Goal: Transaction & Acquisition: Purchase product/service

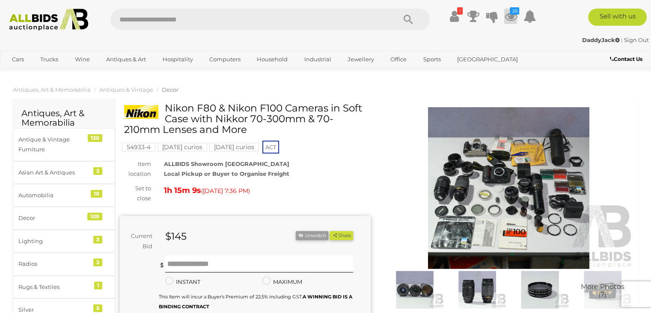
click at [514, 14] on icon "26" at bounding box center [514, 10] width 9 height 7
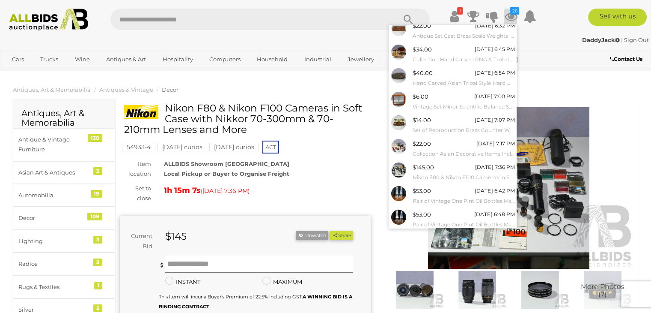
scroll to position [70, 0]
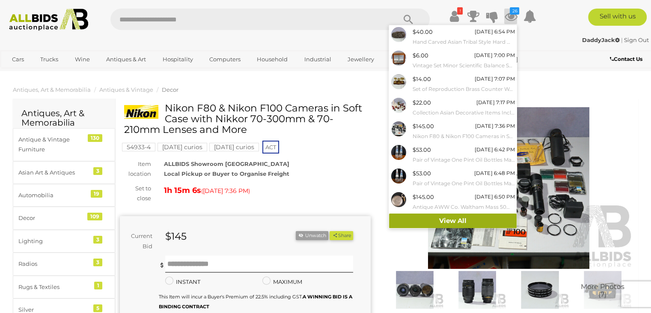
click at [466, 220] on link "View All" at bounding box center [453, 220] width 128 height 15
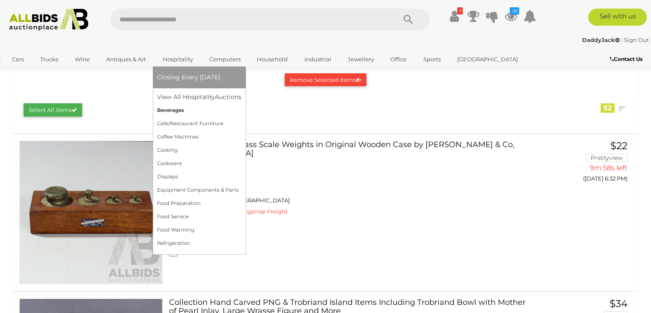
scroll to position [128, 0]
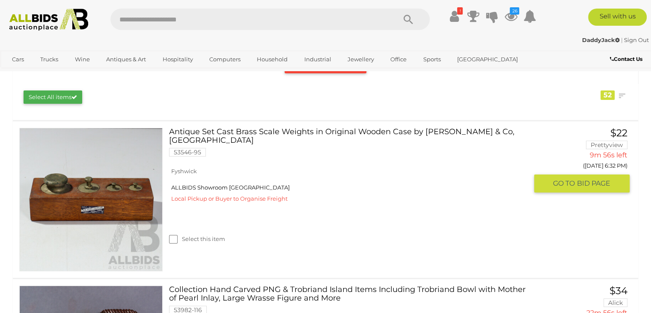
click at [272, 131] on link "Antique Set Cast Brass Scale Weights in Original Wooden Case by H B Selby & Co,…" at bounding box center [352, 145] width 352 height 35
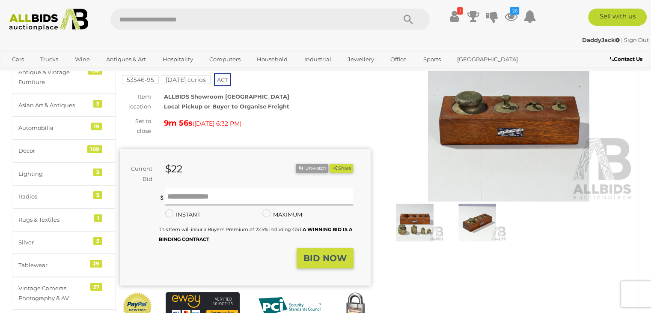
scroll to position [86, 0]
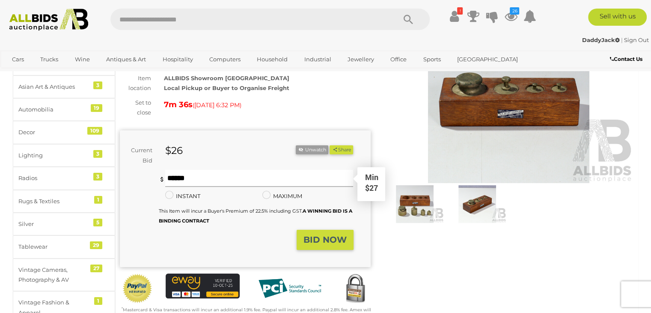
click at [171, 170] on input "text" at bounding box center [259, 178] width 188 height 17
type input "**"
click at [332, 234] on strong "BID NOW" at bounding box center [325, 239] width 43 height 10
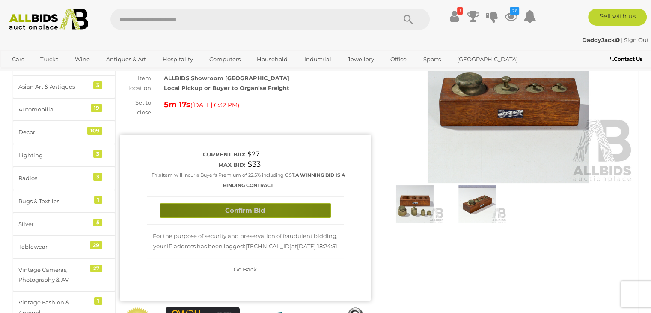
click at [277, 203] on button "Confirm Bid" at bounding box center [245, 210] width 171 height 15
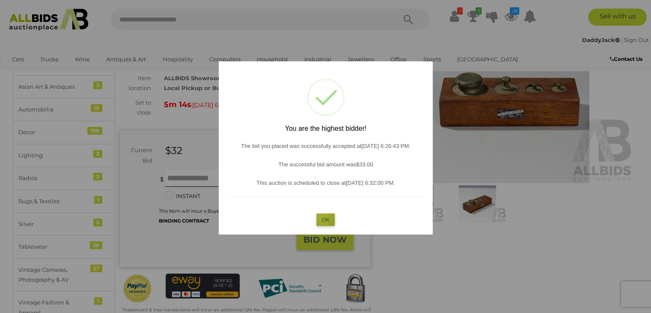
click at [322, 216] on button "OK" at bounding box center [326, 219] width 18 height 12
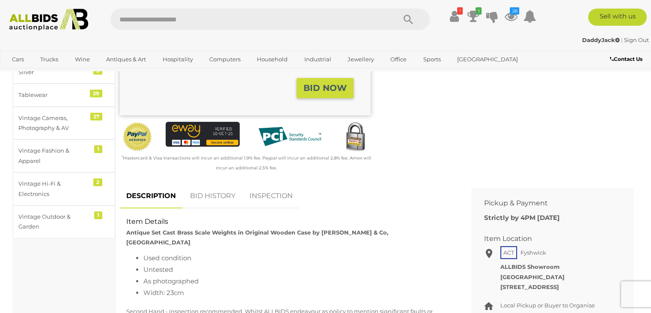
scroll to position [257, 0]
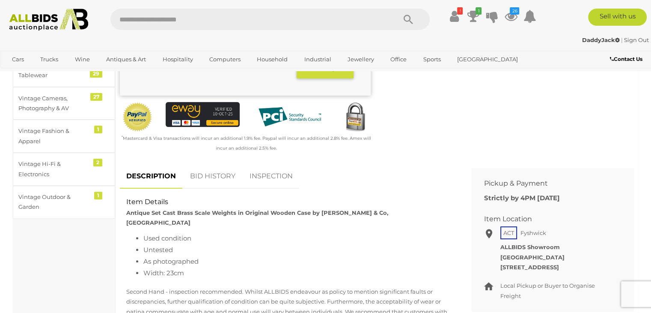
click at [201, 167] on link "BID HISTORY" at bounding box center [213, 176] width 58 height 25
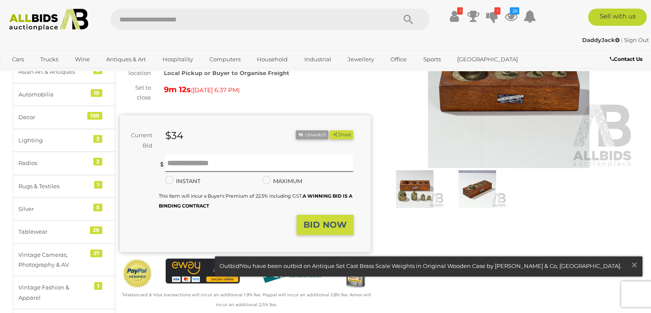
scroll to position [86, 0]
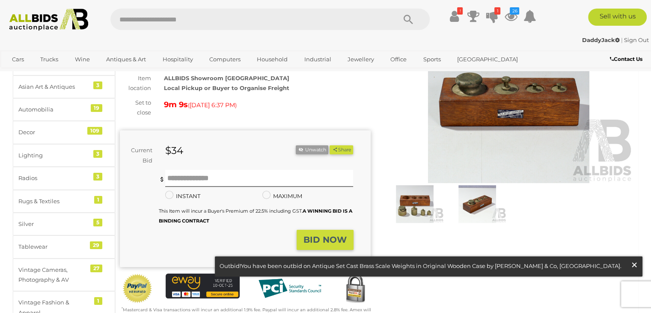
click at [638, 264] on span "×" at bounding box center [635, 264] width 8 height 17
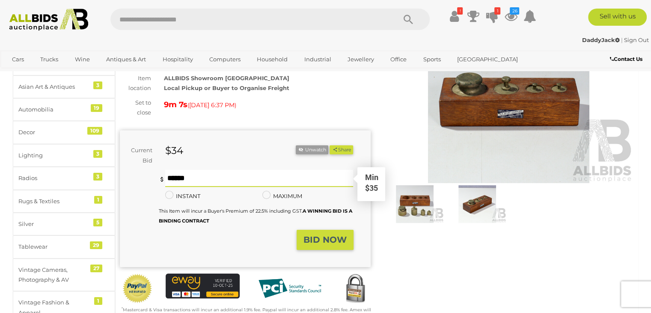
click at [178, 170] on input "text" at bounding box center [259, 178] width 188 height 17
click at [182, 170] on input "text" at bounding box center [259, 178] width 188 height 17
type input "*"
type input "**"
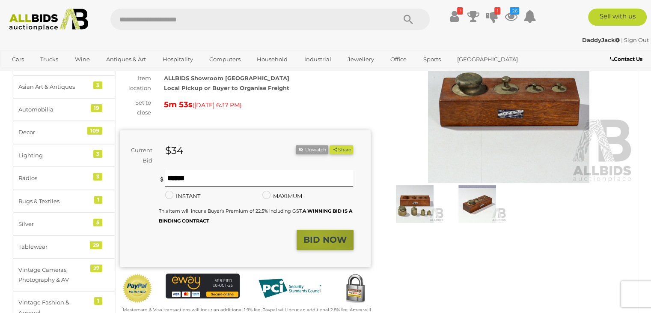
click at [317, 234] on strong "BID NOW" at bounding box center [325, 239] width 43 height 10
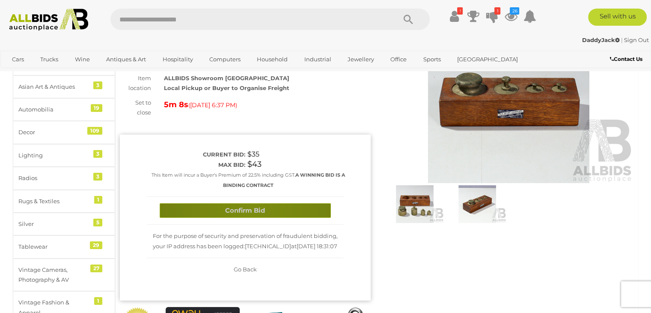
click at [251, 203] on button "Confirm Bid" at bounding box center [245, 210] width 171 height 15
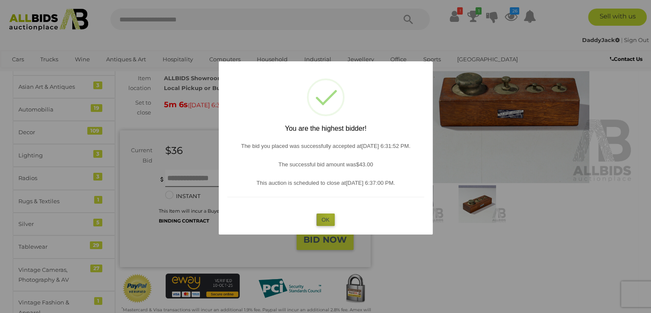
click at [329, 215] on button "OK" at bounding box center [326, 219] width 18 height 12
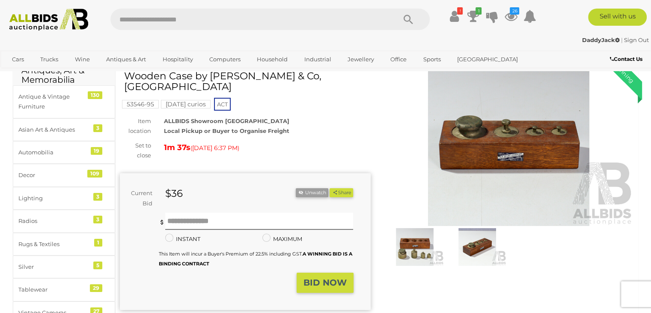
scroll to position [0, 0]
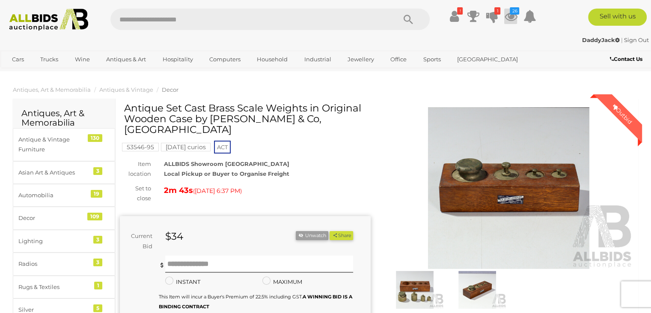
click at [512, 16] on icon at bounding box center [511, 16] width 13 height 15
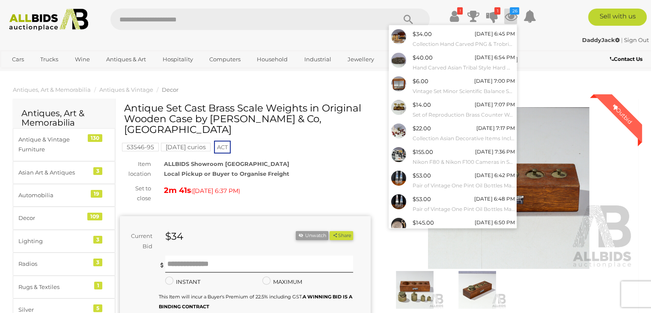
scroll to position [70, 0]
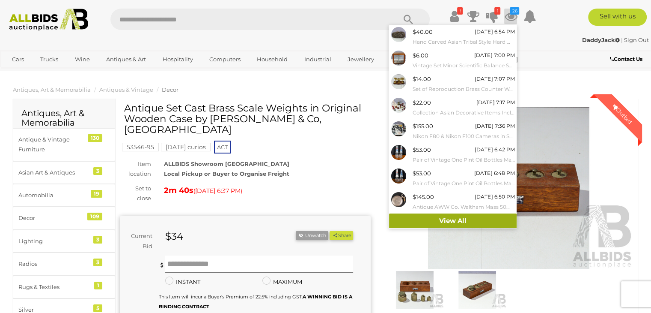
click at [456, 218] on link "View All" at bounding box center [453, 220] width 128 height 15
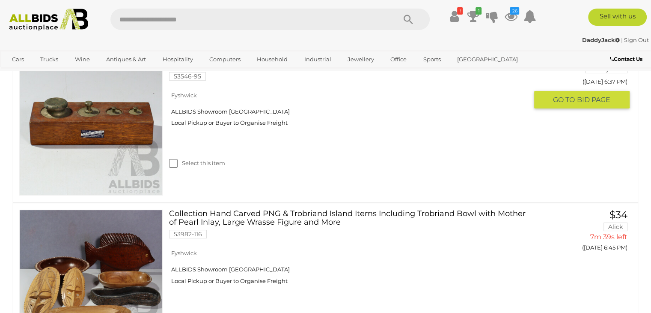
scroll to position [247, 0]
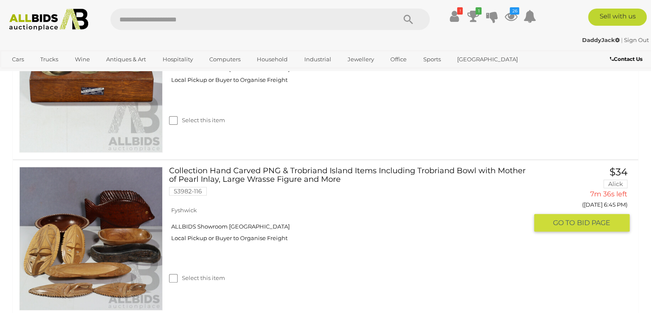
click at [99, 209] on link at bounding box center [90, 238] width 143 height 143
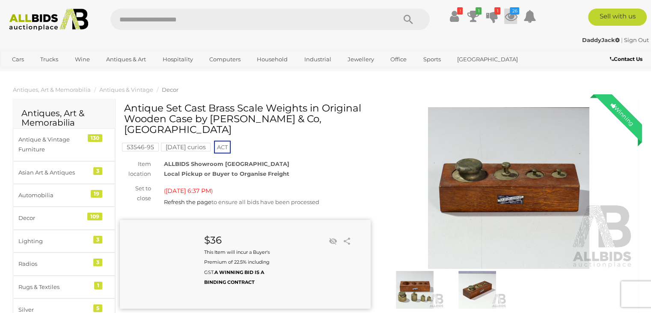
click at [512, 14] on icon "26" at bounding box center [514, 10] width 9 height 7
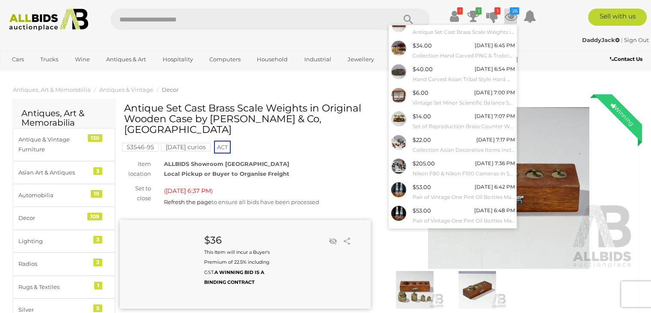
scroll to position [70, 0]
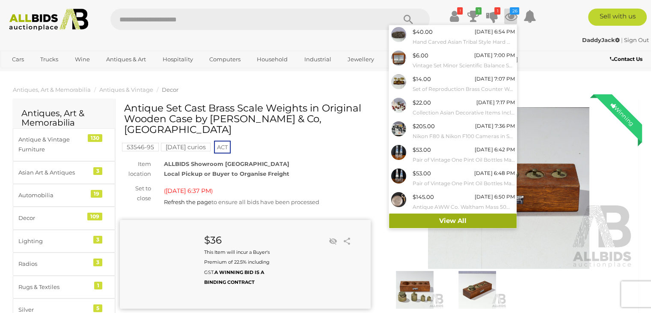
click at [467, 215] on link "View All" at bounding box center [453, 220] width 128 height 15
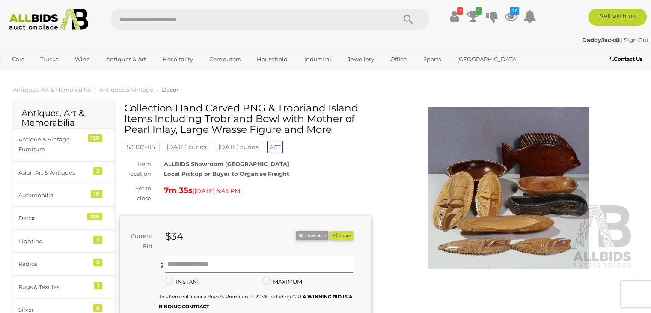
click at [498, 204] on img at bounding box center [509, 187] width 251 height 161
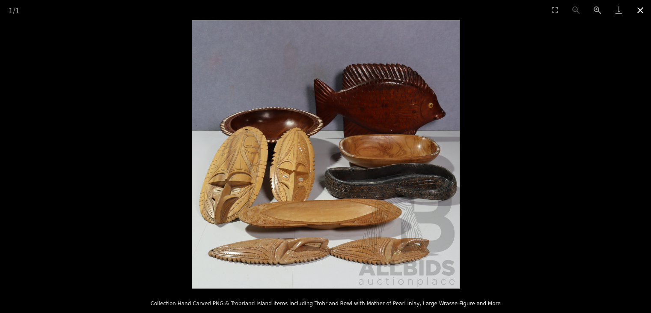
click at [636, 11] on button "Close gallery" at bounding box center [640, 10] width 21 height 20
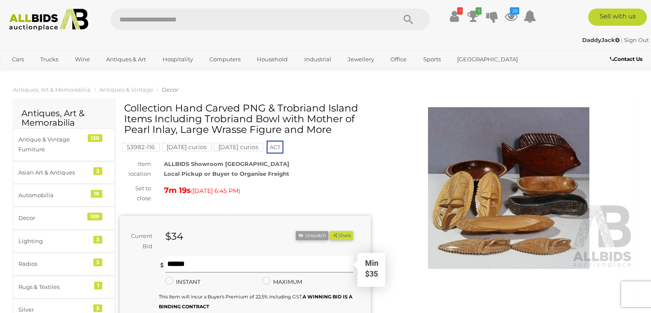
click at [173, 263] on input "text" at bounding box center [259, 263] width 188 height 17
type input "**"
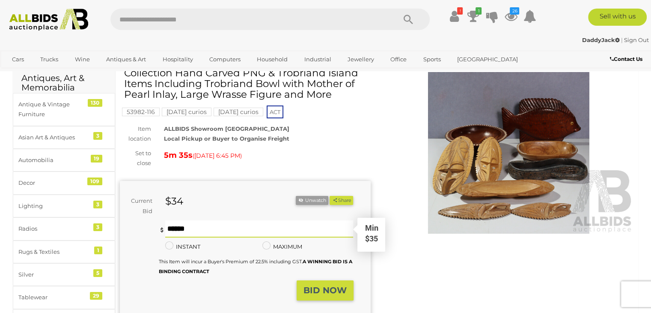
scroll to position [86, 0]
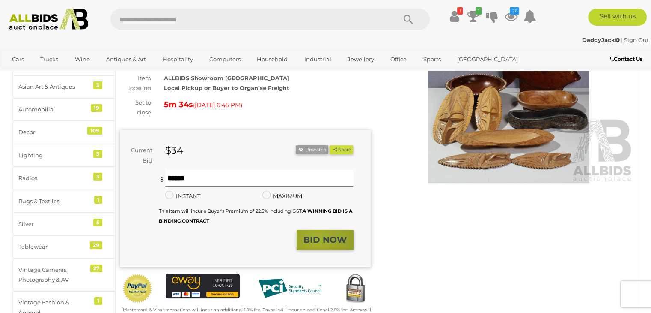
click at [317, 240] on strong "BID NOW" at bounding box center [325, 239] width 43 height 10
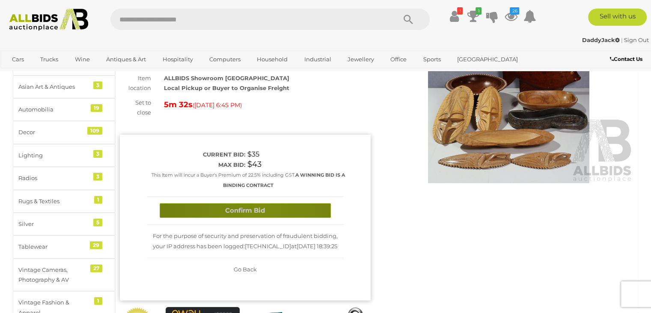
click at [261, 210] on button "Confirm Bid" at bounding box center [245, 210] width 171 height 15
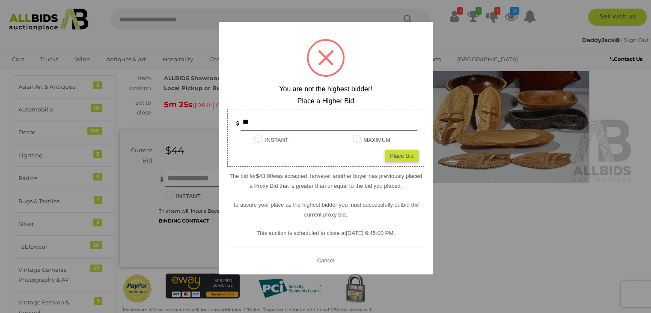
click at [324, 258] on button "Cancel" at bounding box center [325, 260] width 22 height 11
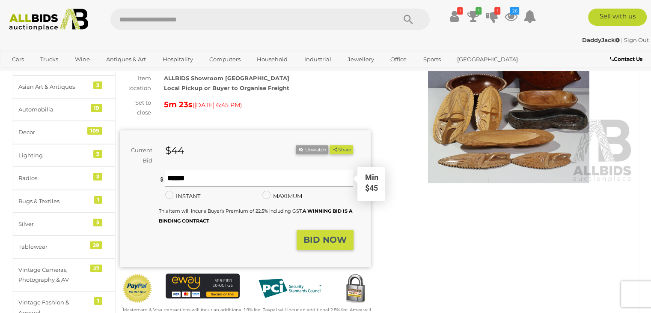
click at [186, 176] on input "text" at bounding box center [259, 178] width 188 height 17
type input "**"
click at [342, 239] on strong "BID NOW" at bounding box center [325, 239] width 43 height 10
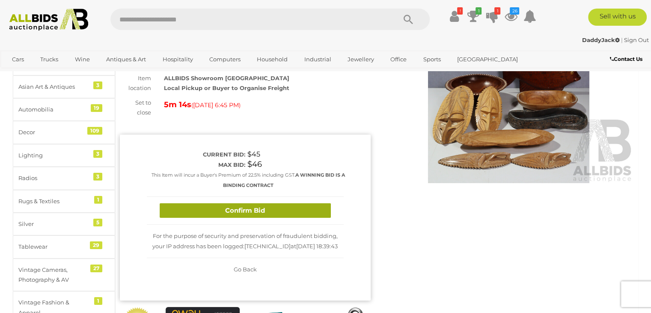
click at [296, 209] on button "Confirm Bid" at bounding box center [245, 210] width 171 height 15
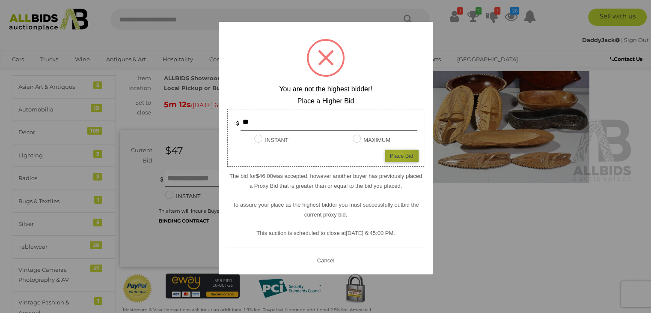
click at [397, 156] on div "Place Bid" at bounding box center [402, 155] width 34 height 12
type input "**"
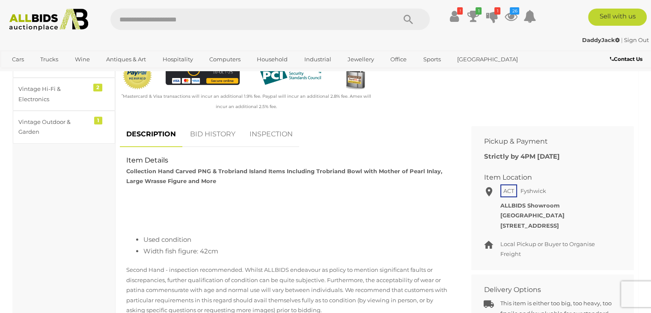
scroll to position [343, 0]
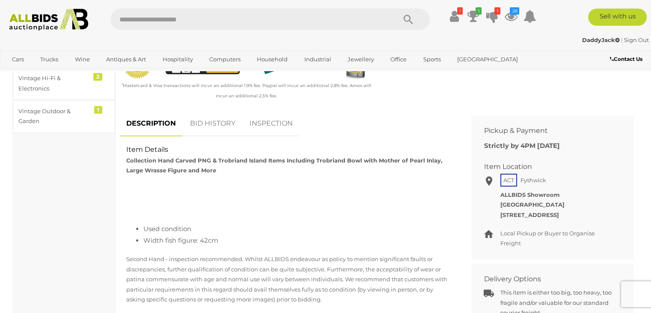
click at [224, 122] on link "BID HISTORY" at bounding box center [213, 123] width 58 height 25
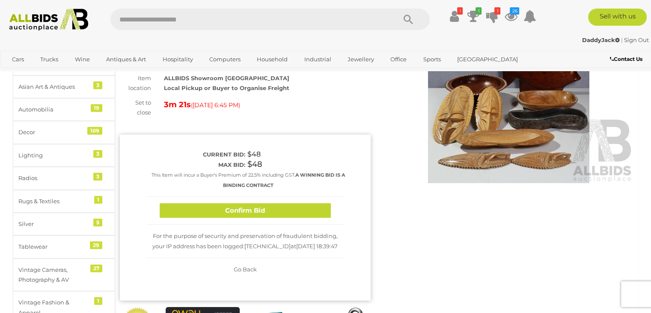
scroll to position [86, 0]
click at [284, 208] on button "Confirm Bid" at bounding box center [245, 210] width 171 height 15
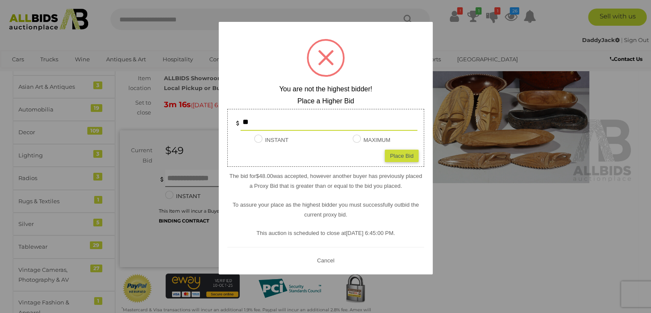
click at [457, 196] on div at bounding box center [325, 156] width 651 height 313
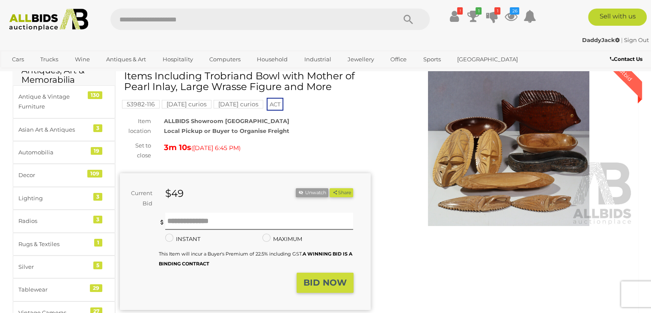
scroll to position [0, 0]
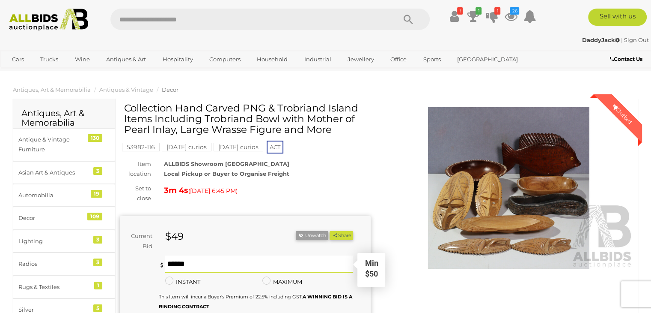
click at [171, 259] on input "text" at bounding box center [259, 263] width 188 height 17
click at [382, 273] on div "Winning Outbid Warranty Charity" at bounding box center [377, 262] width 527 height 318
click at [199, 266] on input "text" at bounding box center [259, 263] width 188 height 17
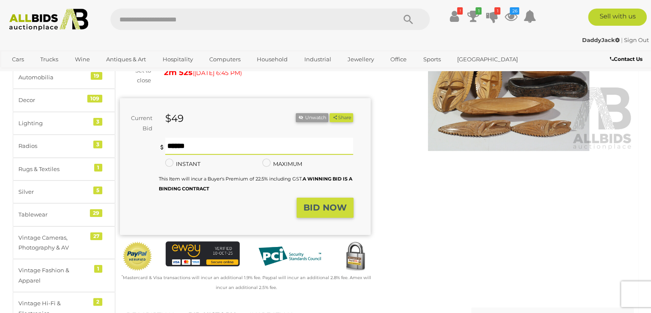
scroll to position [128, 0]
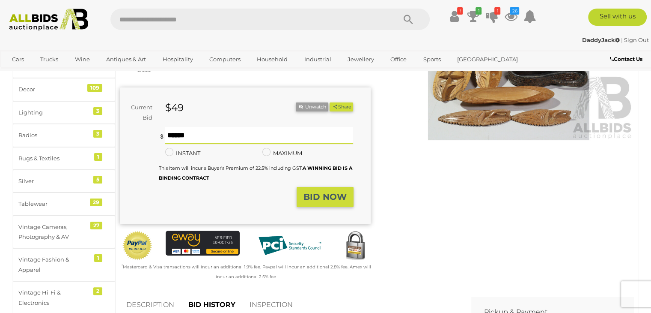
type input "**"
click at [332, 197] on strong "BID NOW" at bounding box center [325, 196] width 43 height 10
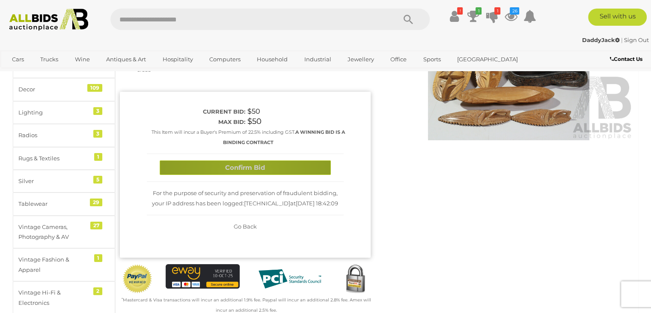
click at [245, 171] on button "Confirm Bid" at bounding box center [245, 167] width 171 height 15
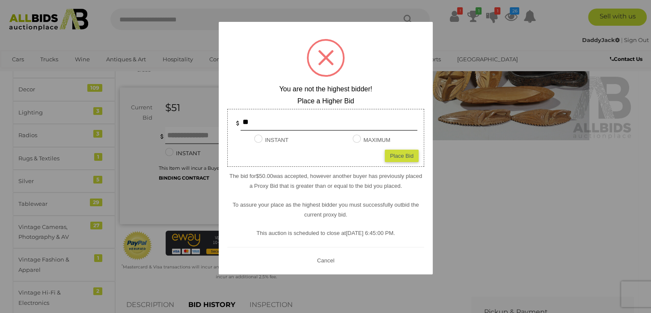
click at [452, 160] on div at bounding box center [325, 156] width 651 height 313
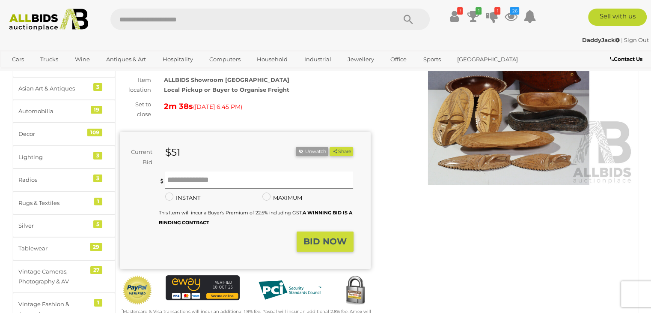
scroll to position [0, 0]
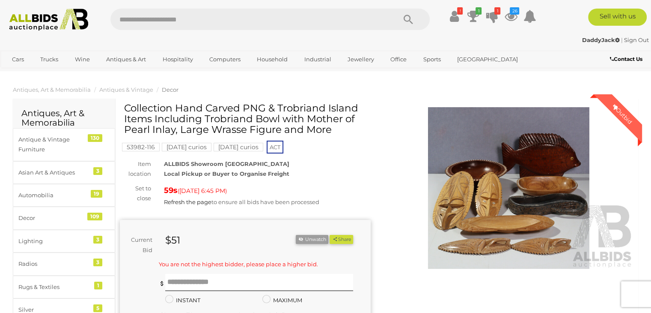
click at [469, 192] on img at bounding box center [509, 187] width 251 height 161
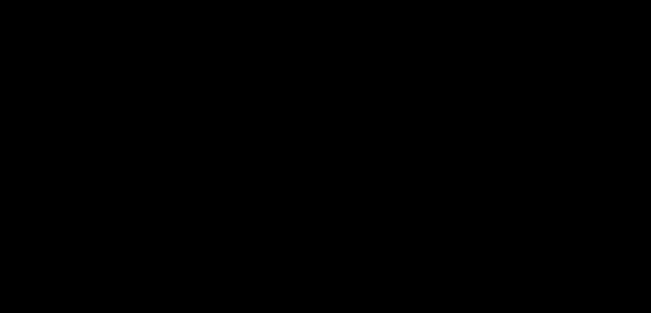
click at [469, 192] on picture at bounding box center [325, 154] width 651 height 268
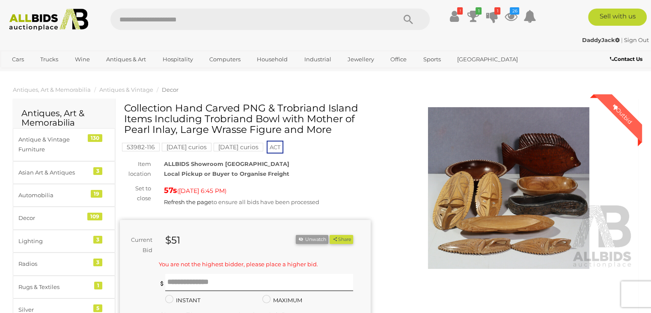
click at [497, 184] on img at bounding box center [509, 187] width 251 height 161
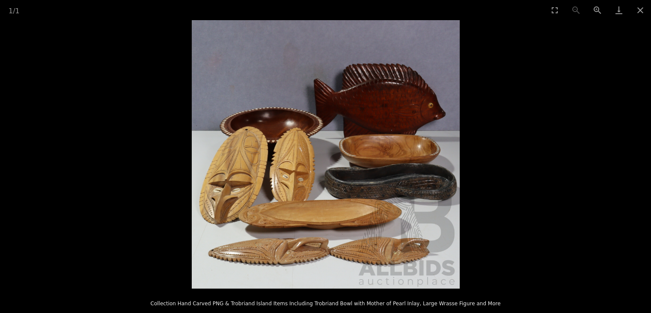
click at [443, 184] on img at bounding box center [326, 154] width 268 height 268
click at [641, 11] on button "Close gallery" at bounding box center [640, 10] width 21 height 20
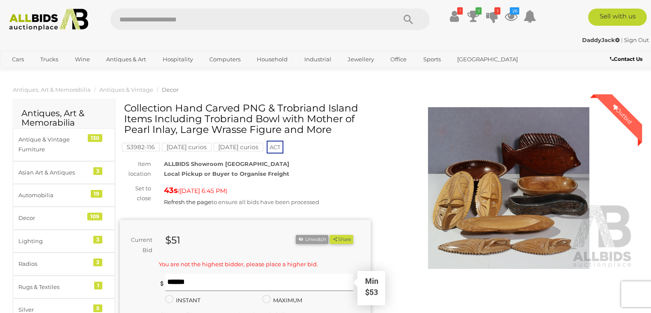
click at [178, 279] on input "text" at bounding box center [259, 282] width 188 height 17
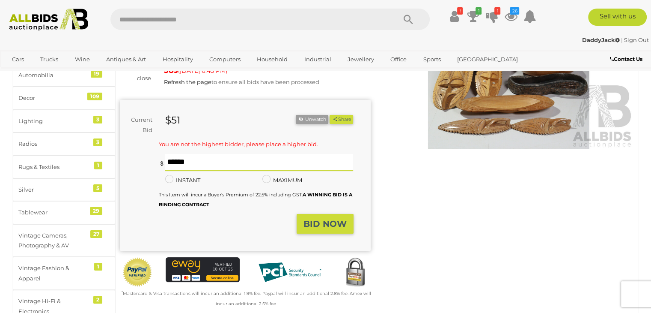
scroll to position [128, 0]
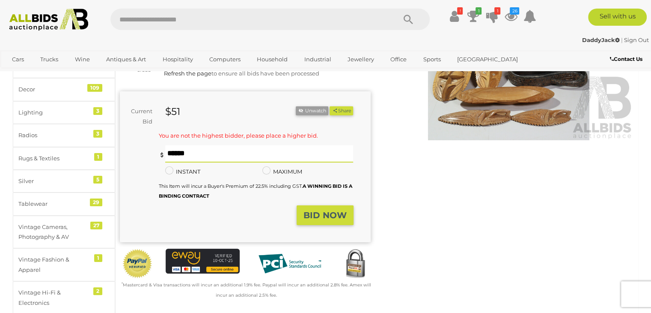
type input "**"
click at [318, 214] on strong "BID NOW" at bounding box center [325, 215] width 43 height 10
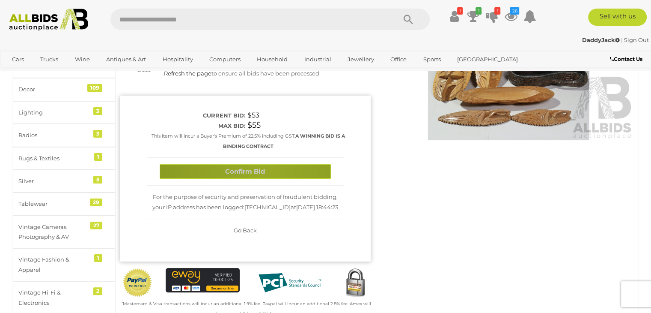
click at [261, 166] on button "Confirm Bid" at bounding box center [245, 171] width 171 height 15
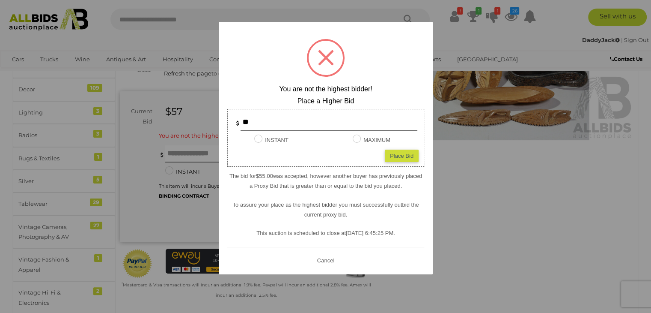
drag, startPoint x: 333, startPoint y: 257, endPoint x: 341, endPoint y: 257, distance: 7.3
click at [339, 257] on div "? ! i You are not the highest bidder! Place a Higher Bid ** INSTANT Instant Bid…" at bounding box center [326, 148] width 214 height 252
click at [329, 258] on button "Cancel" at bounding box center [325, 260] width 22 height 11
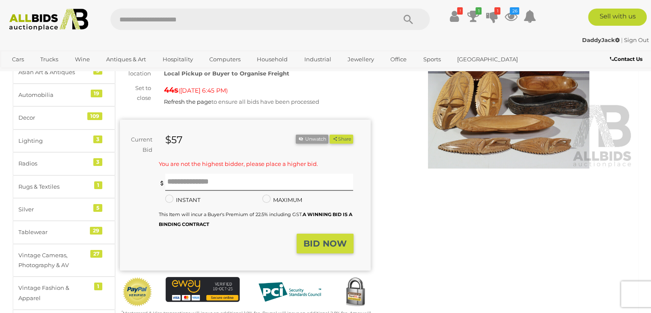
scroll to position [86, 0]
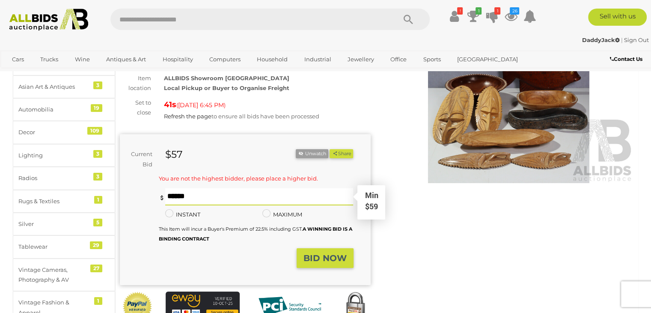
click at [185, 197] on input "text" at bounding box center [259, 196] width 188 height 17
type input "**"
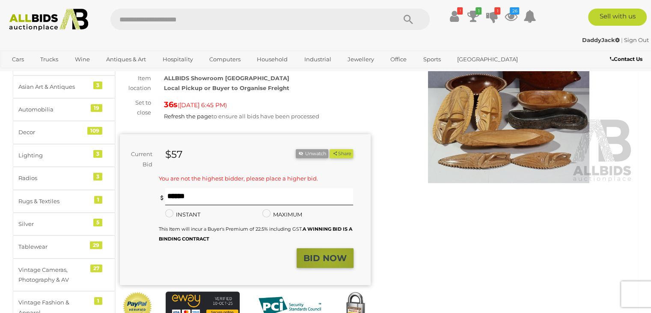
click at [330, 259] on strong "BID NOW" at bounding box center [325, 258] width 43 height 10
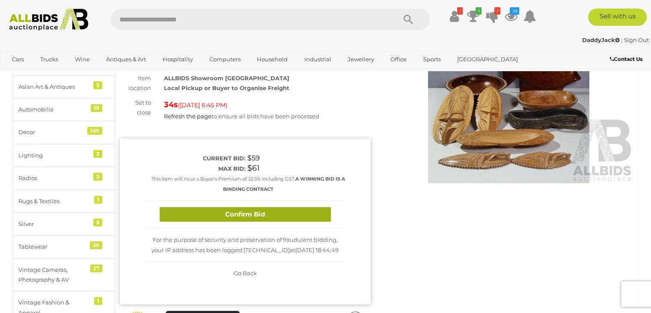
click at [267, 212] on button "Confirm Bid" at bounding box center [245, 214] width 171 height 15
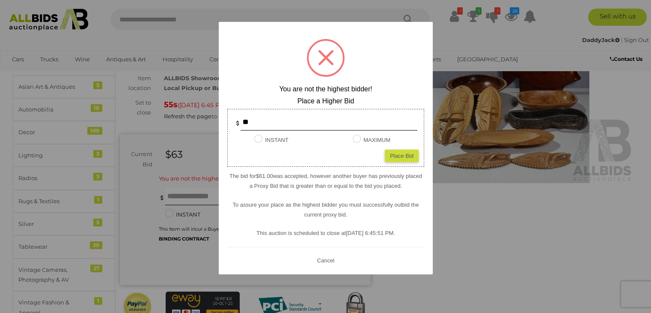
click at [324, 260] on button "Cancel" at bounding box center [325, 260] width 22 height 11
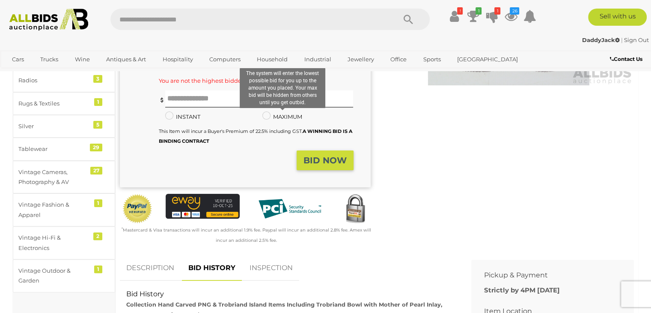
scroll to position [214, 0]
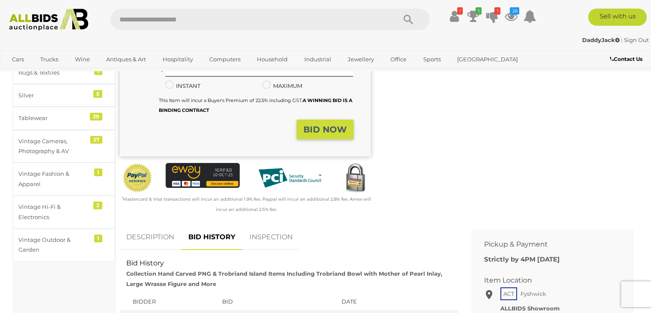
click at [232, 236] on link "BID HISTORY" at bounding box center [212, 236] width 60 height 25
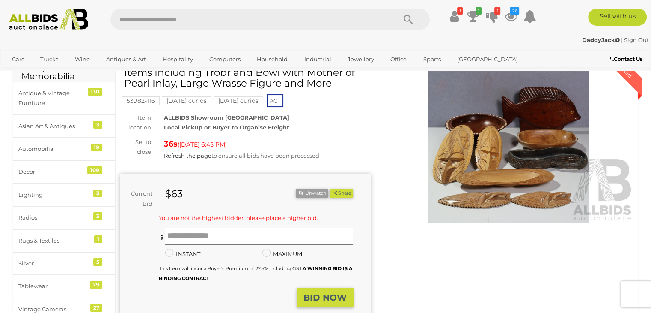
scroll to position [0, 0]
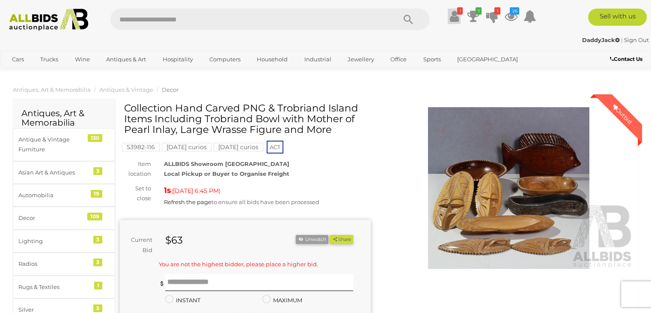
click at [457, 12] on icon "!" at bounding box center [460, 10] width 6 height 7
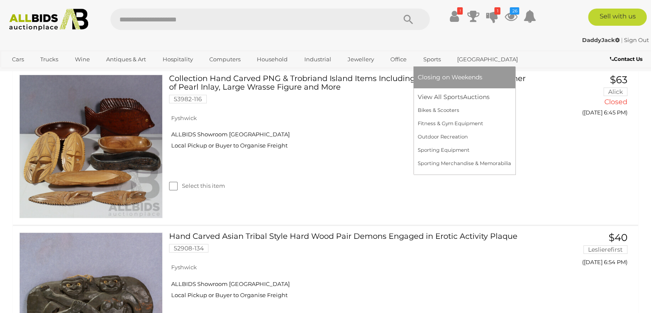
scroll to position [161, 0]
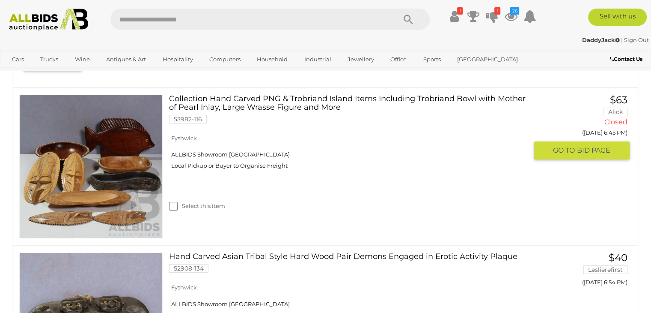
click at [285, 105] on link "Collection Hand Carved PNG & Trobriand Island Items Including Trobriand Bowl wi…" at bounding box center [352, 112] width 352 height 35
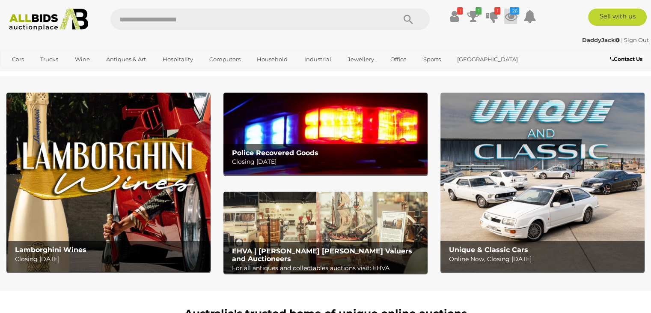
click at [512, 14] on icon "26" at bounding box center [514, 10] width 9 height 7
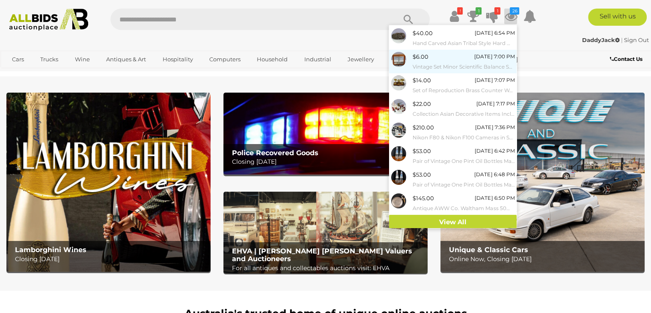
scroll to position [70, 0]
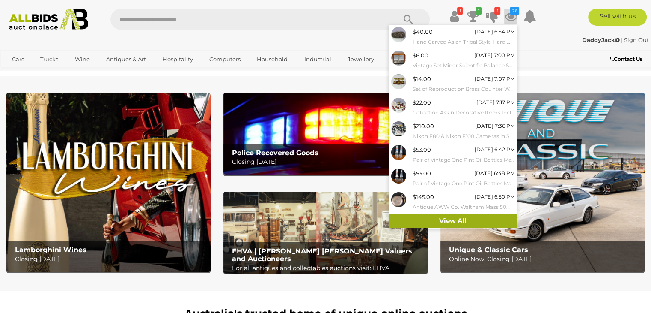
click at [471, 219] on link "View All" at bounding box center [453, 220] width 128 height 15
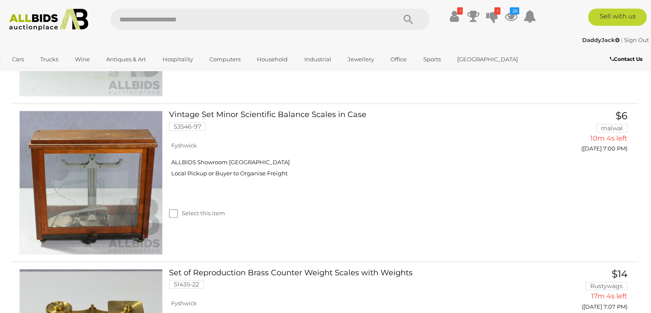
scroll to position [461, 0]
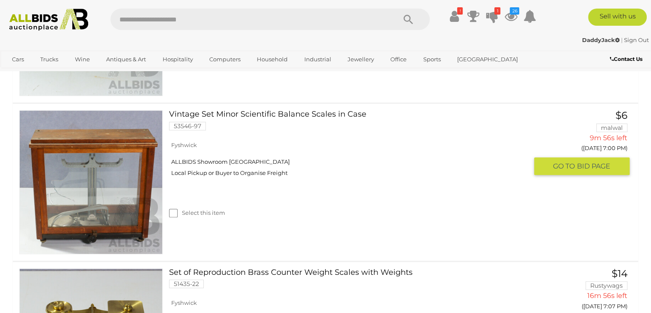
click at [118, 179] on link at bounding box center [90, 181] width 143 height 143
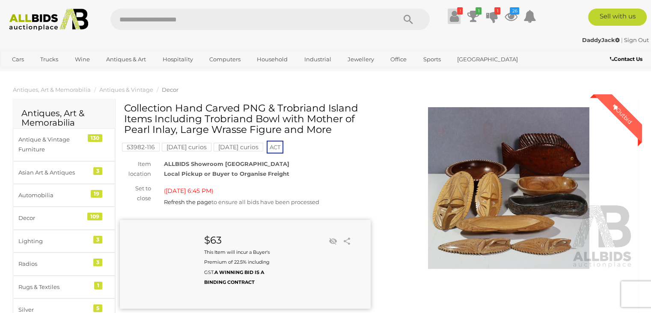
click at [456, 15] on icon at bounding box center [454, 16] width 9 height 15
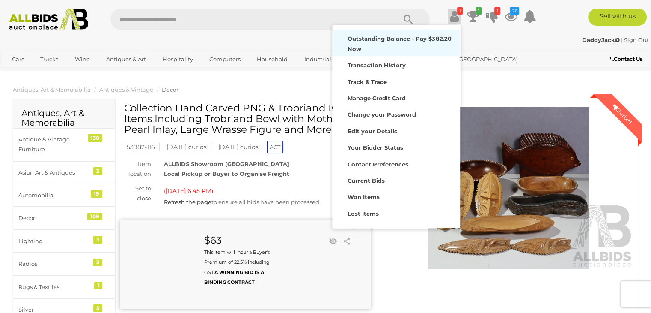
click at [369, 42] on strong "Outstanding Balance - Pay $382.20 Now" at bounding box center [400, 43] width 104 height 17
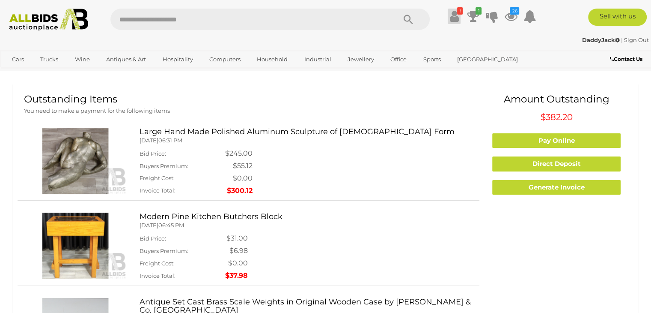
click at [458, 12] on icon "!" at bounding box center [460, 10] width 6 height 7
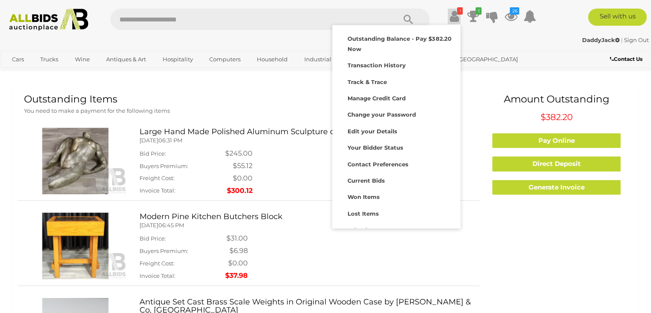
click at [458, 12] on icon "!" at bounding box center [460, 10] width 6 height 7
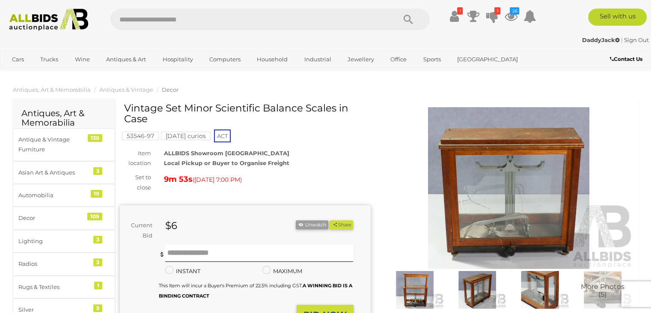
click at [493, 216] on img at bounding box center [509, 187] width 251 height 161
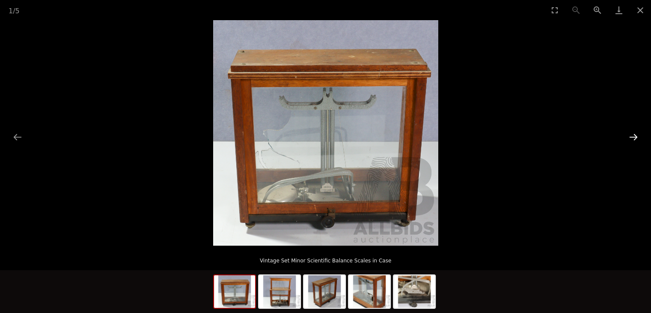
click at [636, 139] on button "Next slide" at bounding box center [634, 136] width 18 height 17
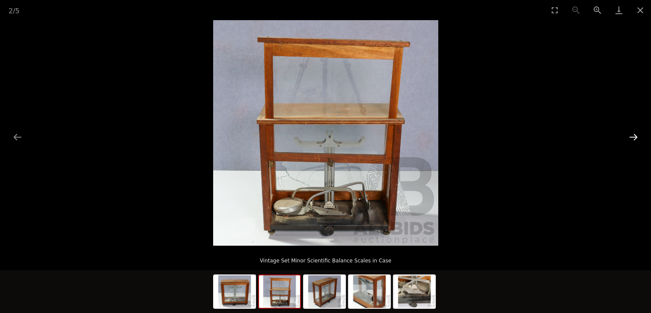
click at [636, 139] on button "Next slide" at bounding box center [634, 136] width 18 height 17
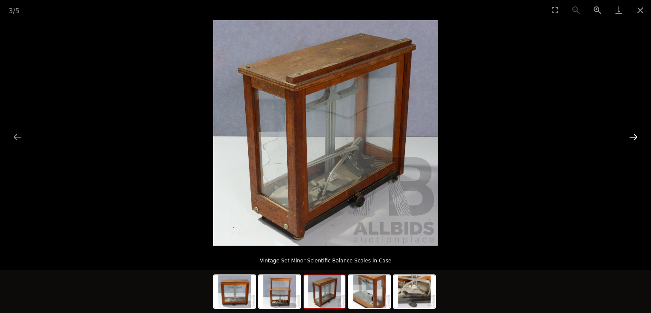
click at [636, 139] on button "Next slide" at bounding box center [634, 136] width 18 height 17
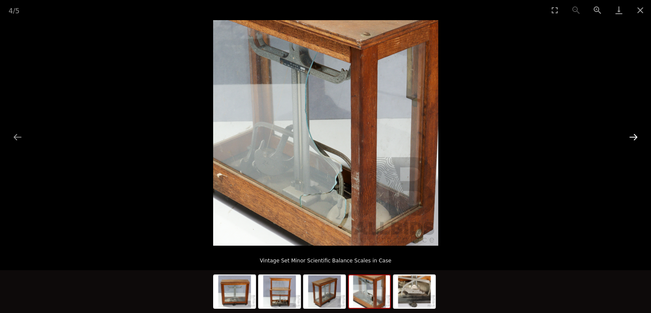
click at [636, 139] on button "Next slide" at bounding box center [634, 136] width 18 height 17
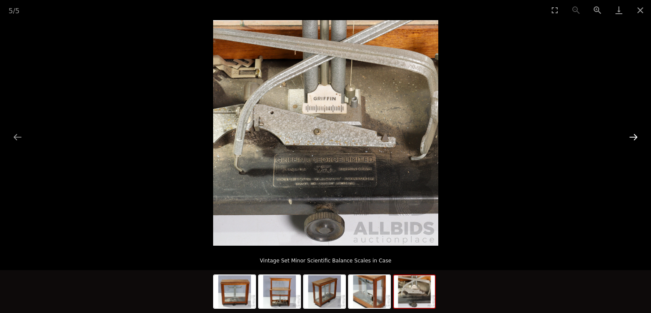
click at [636, 139] on button "Next slide" at bounding box center [634, 136] width 18 height 17
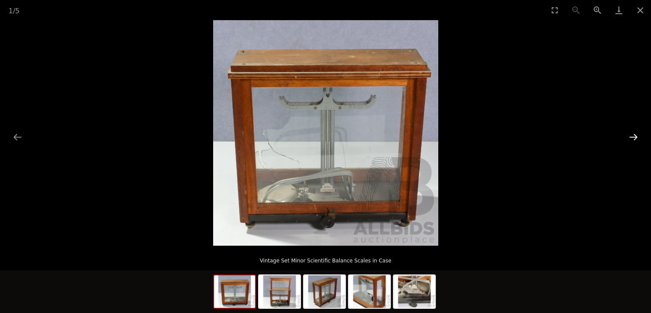
click at [636, 139] on button "Next slide" at bounding box center [634, 136] width 18 height 17
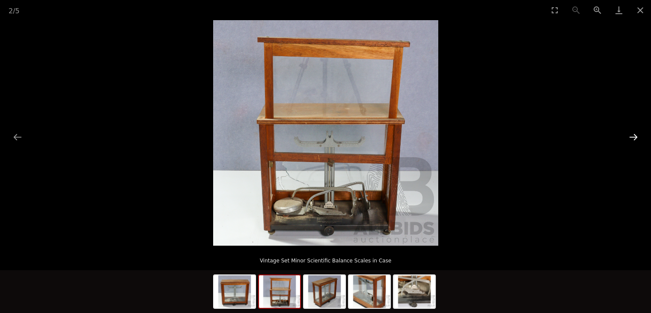
click at [632, 138] on button "Next slide" at bounding box center [634, 136] width 18 height 17
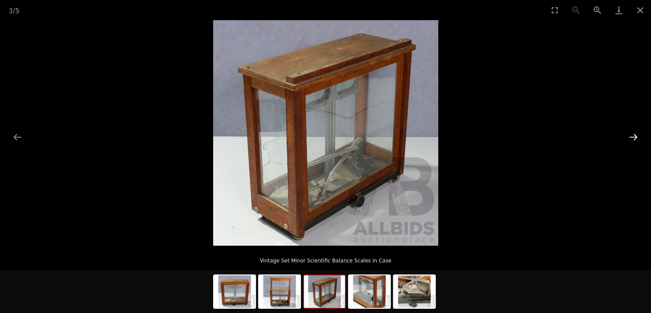
click at [632, 138] on button "Next slide" at bounding box center [634, 136] width 18 height 17
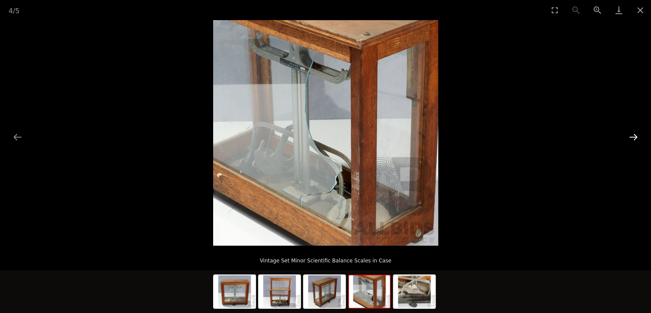
click at [632, 138] on button "Next slide" at bounding box center [634, 136] width 18 height 17
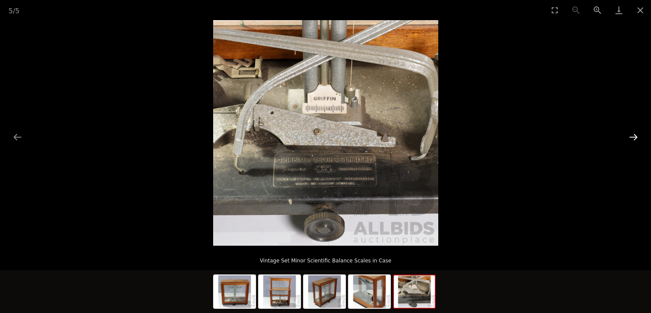
click at [632, 138] on button "Next slide" at bounding box center [634, 136] width 18 height 17
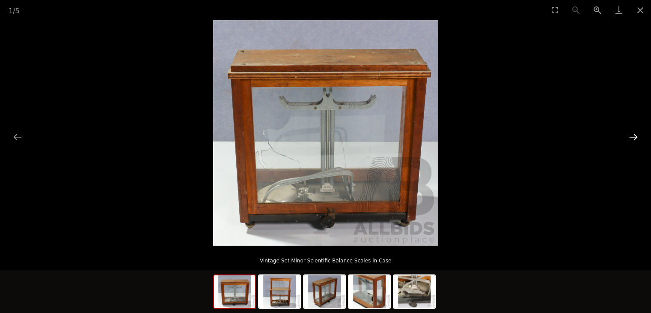
click at [632, 138] on button "Next slide" at bounding box center [634, 136] width 18 height 17
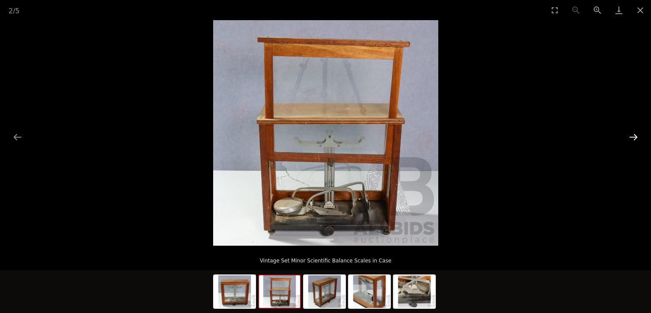
click at [632, 138] on button "Next slide" at bounding box center [634, 136] width 18 height 17
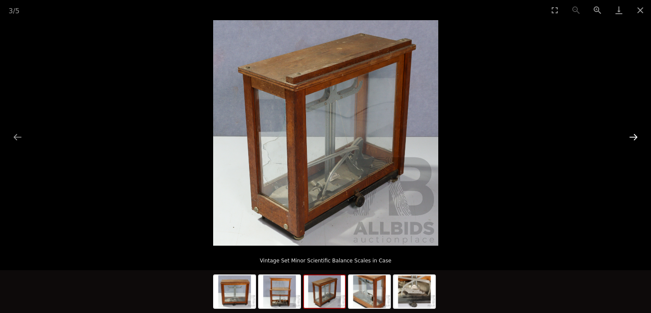
click at [632, 138] on button "Next slide" at bounding box center [634, 136] width 18 height 17
click at [639, 12] on button "Close gallery" at bounding box center [640, 10] width 21 height 20
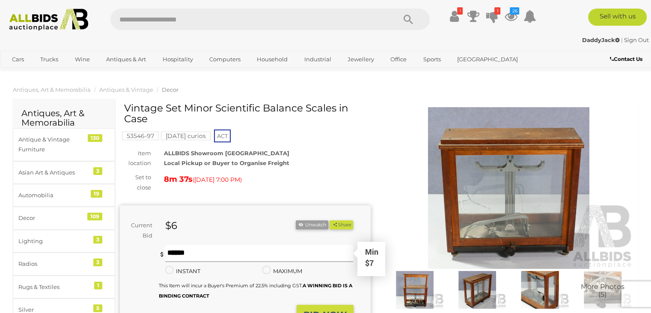
click at [182, 253] on input "text" at bounding box center [259, 253] width 188 height 17
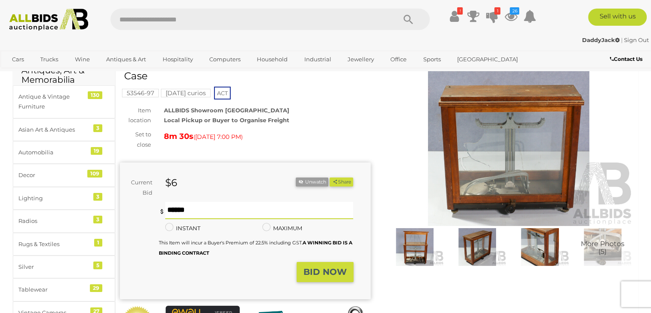
type input "**"
click at [335, 276] on strong "BID NOW" at bounding box center [325, 271] width 43 height 10
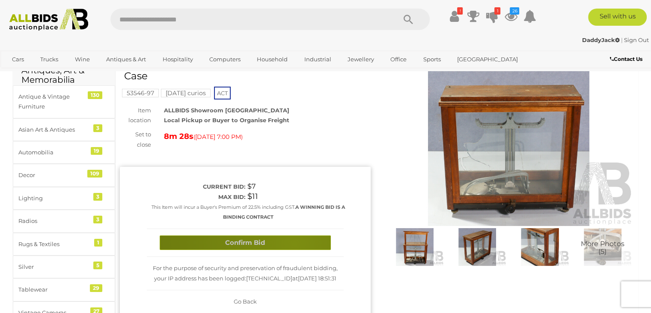
click at [295, 243] on button "Confirm Bid" at bounding box center [245, 242] width 171 height 15
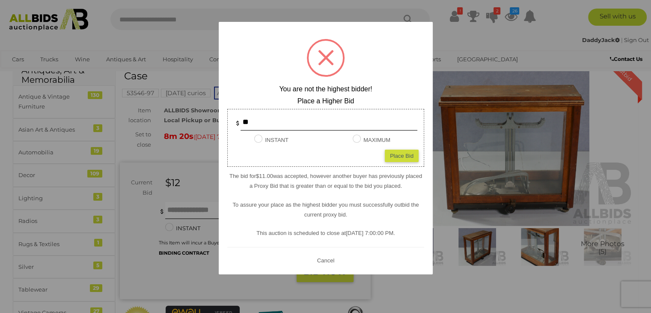
click at [326, 258] on button "Cancel" at bounding box center [325, 260] width 22 height 11
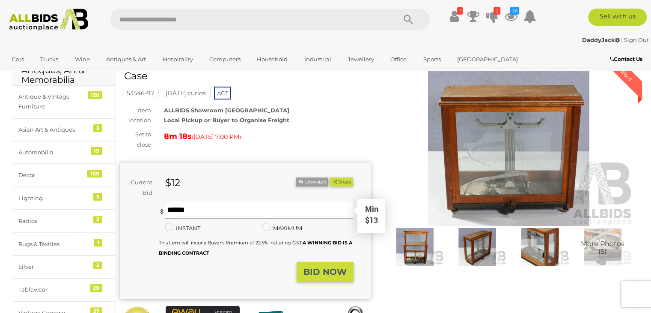
click at [188, 216] on input "text" at bounding box center [259, 210] width 188 height 17
type input "**"
click at [326, 274] on strong "BID NOW" at bounding box center [325, 271] width 43 height 10
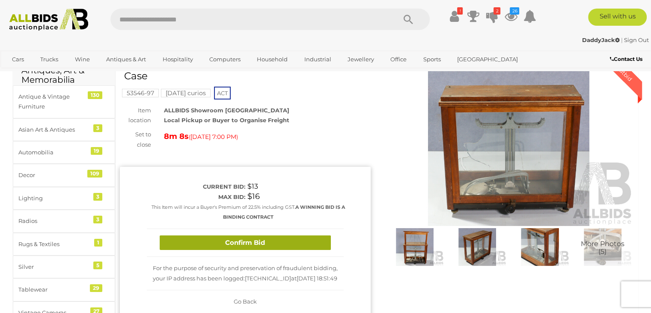
click at [267, 244] on button "Confirm Bid" at bounding box center [245, 242] width 171 height 15
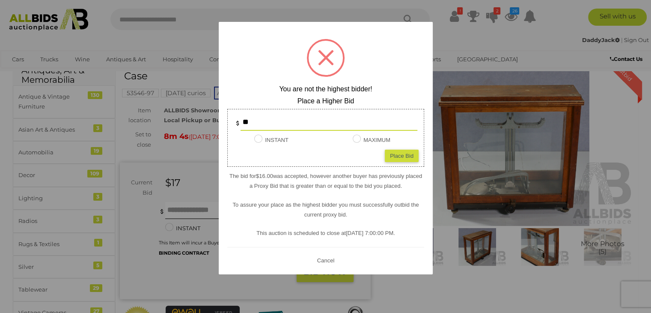
click at [328, 259] on button "Cancel" at bounding box center [325, 260] width 22 height 11
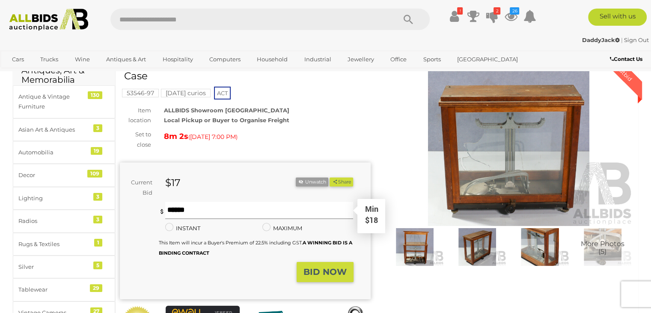
click at [190, 213] on input "text" at bounding box center [259, 210] width 188 height 17
type input "**"
click at [344, 266] on strong "BID NOW" at bounding box center [325, 271] width 43 height 10
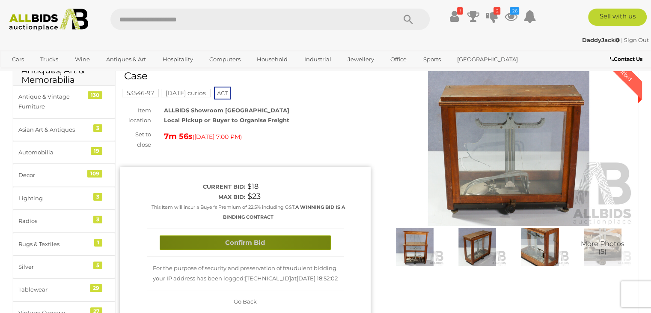
click at [259, 246] on button "Confirm Bid" at bounding box center [245, 242] width 171 height 15
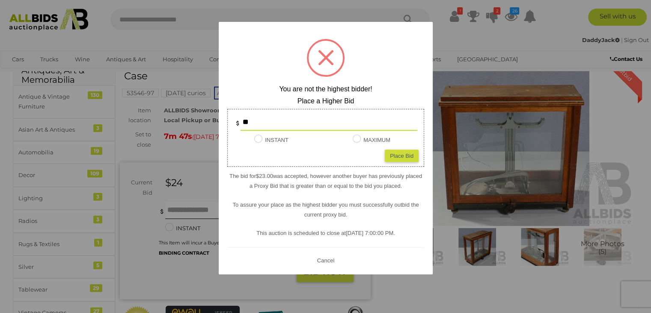
click at [329, 257] on button "Cancel" at bounding box center [325, 260] width 22 height 11
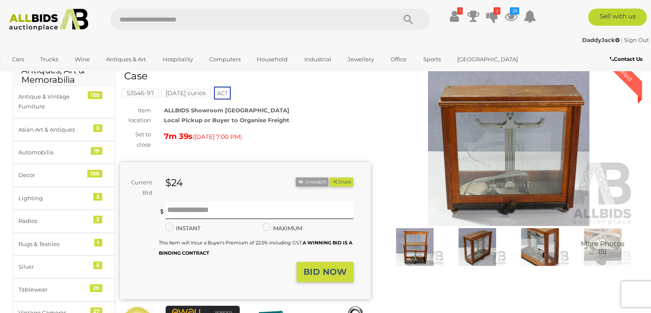
click at [488, 186] on img at bounding box center [509, 144] width 251 height 161
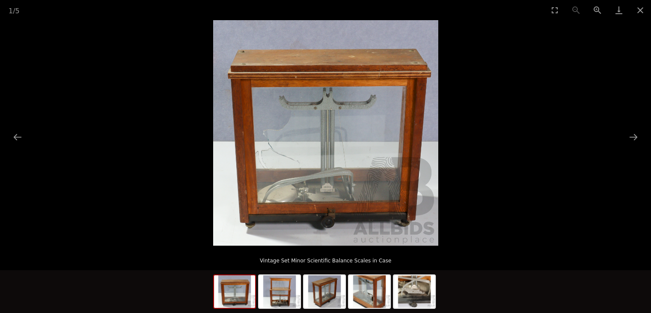
click at [378, 175] on img at bounding box center [325, 132] width 225 height 225
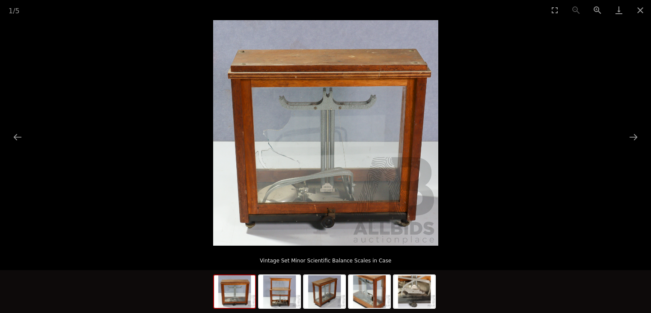
click at [394, 237] on img at bounding box center [325, 132] width 225 height 225
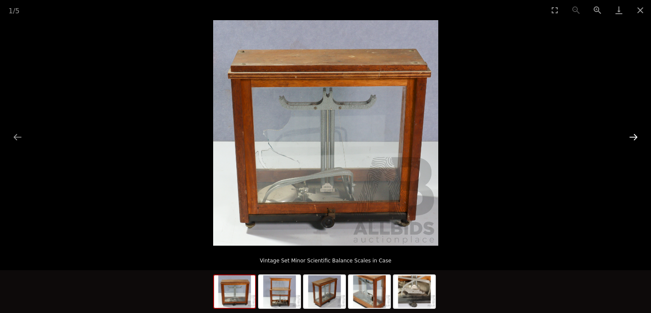
click at [629, 133] on button "Next slide" at bounding box center [634, 136] width 18 height 17
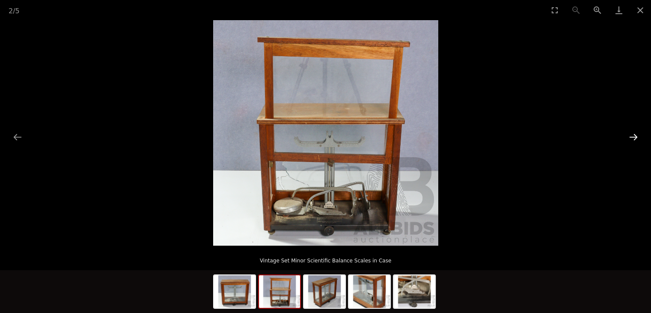
click at [629, 133] on button "Next slide" at bounding box center [634, 136] width 18 height 17
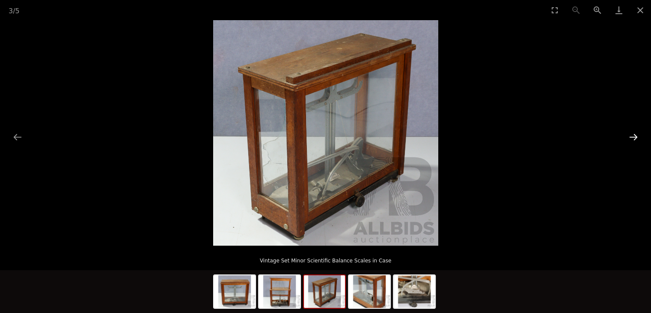
click at [629, 133] on button "Next slide" at bounding box center [634, 136] width 18 height 17
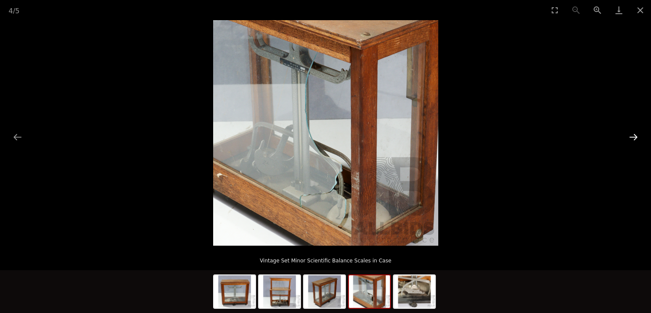
click at [629, 133] on button "Next slide" at bounding box center [634, 136] width 18 height 17
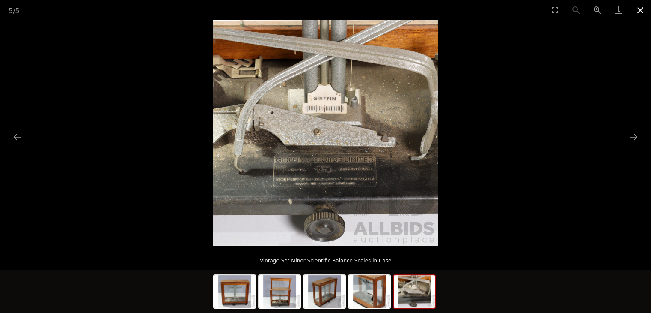
click at [640, 9] on button "Close gallery" at bounding box center [640, 10] width 21 height 20
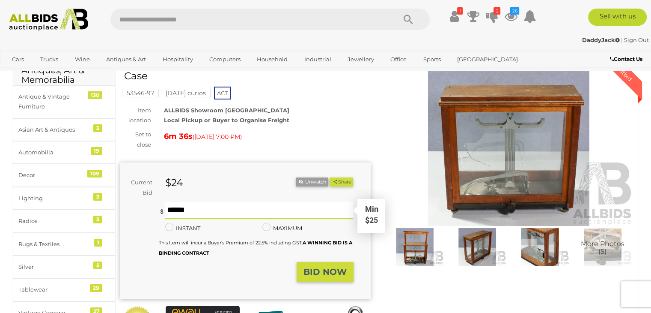
click at [178, 213] on input "text" at bounding box center [259, 210] width 188 height 17
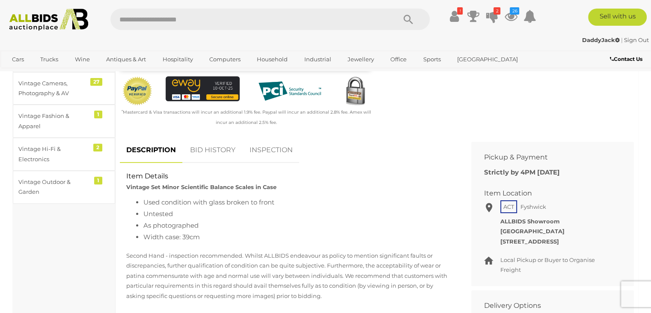
scroll to position [257, 0]
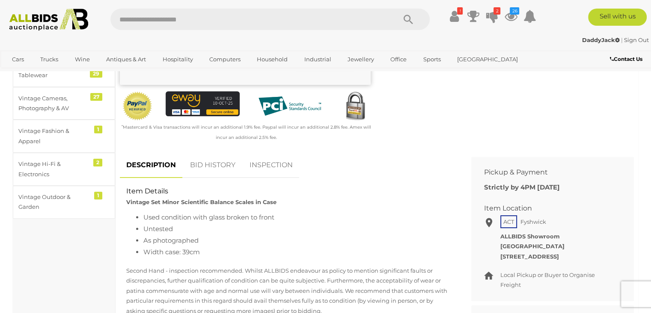
type input "**"
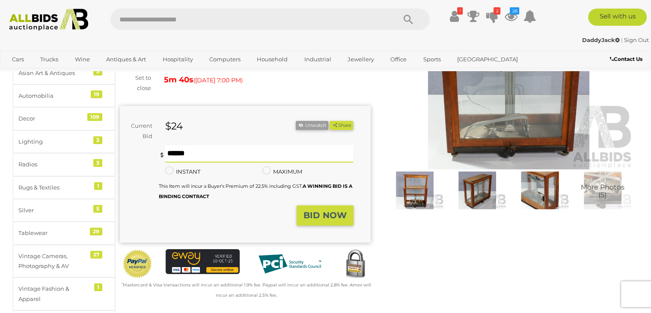
scroll to position [86, 0]
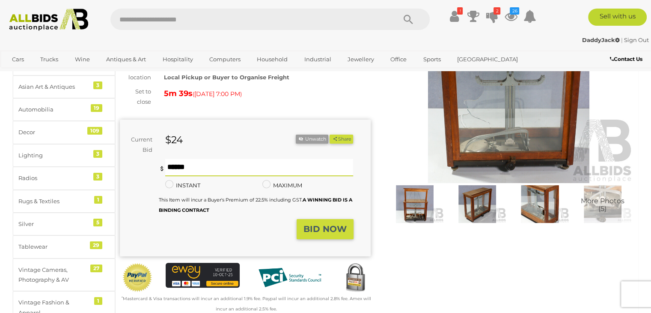
click at [333, 231] on strong "BID NOW" at bounding box center [325, 229] width 43 height 10
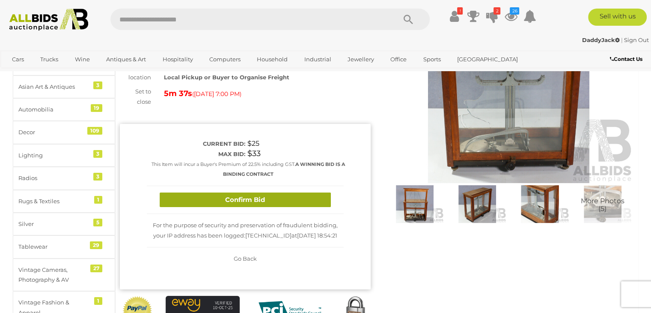
click at [276, 200] on button "Confirm Bid" at bounding box center [245, 199] width 171 height 15
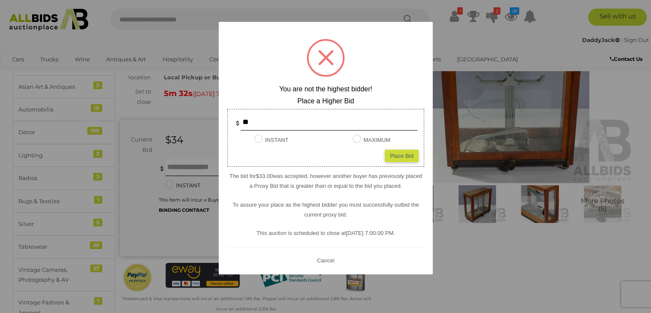
click at [324, 257] on button "Cancel" at bounding box center [325, 260] width 22 height 11
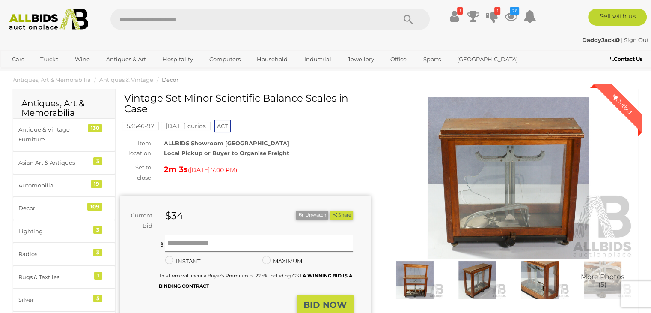
scroll to position [0, 0]
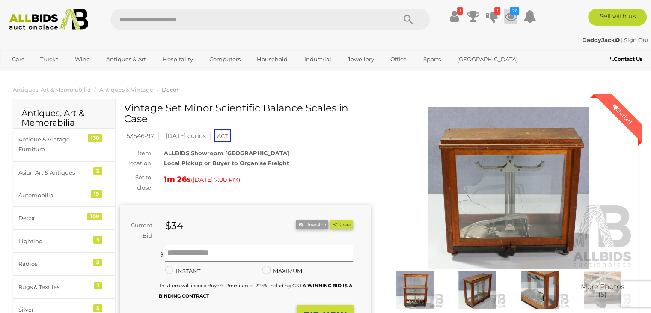
click at [518, 13] on icon "26" at bounding box center [514, 10] width 9 height 7
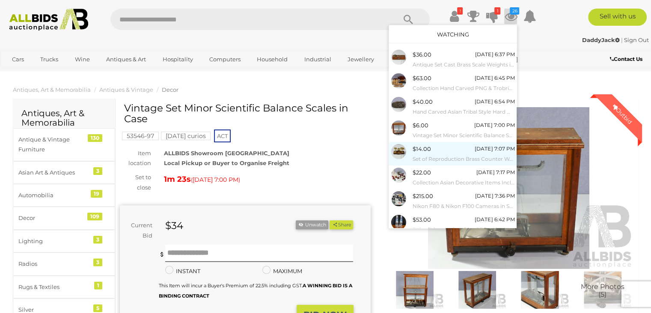
click at [425, 149] on span "$14.00" at bounding box center [422, 148] width 18 height 7
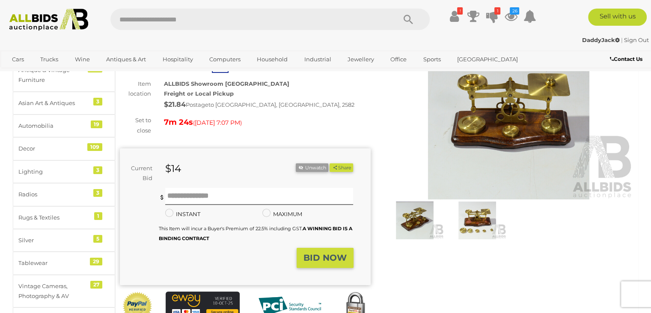
scroll to position [86, 0]
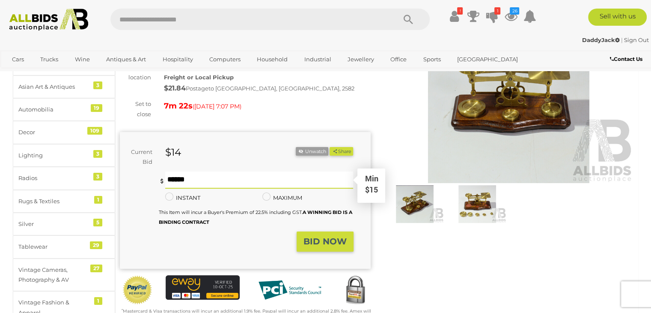
click at [178, 182] on input "text" at bounding box center [259, 179] width 188 height 17
click at [175, 181] on input "text" at bounding box center [259, 179] width 188 height 17
type input "**"
click at [324, 240] on strong "BID NOW" at bounding box center [325, 241] width 43 height 10
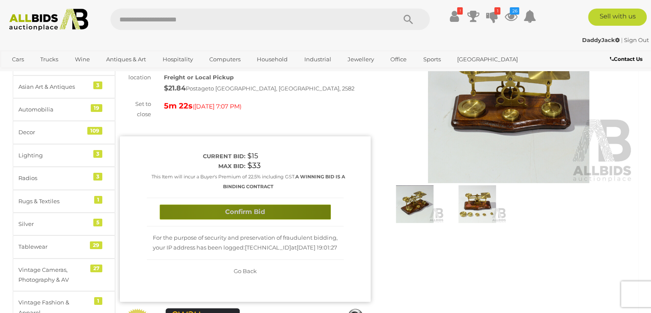
click at [214, 213] on button "Confirm Bid" at bounding box center [245, 211] width 171 height 15
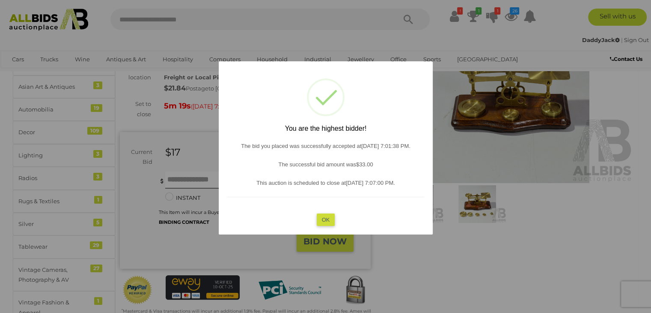
click at [326, 215] on button "OK" at bounding box center [326, 219] width 18 height 12
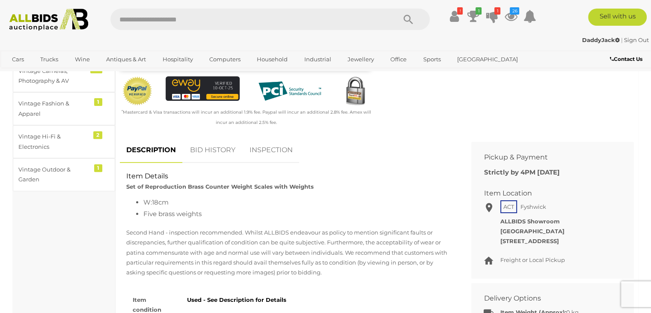
scroll to position [300, 0]
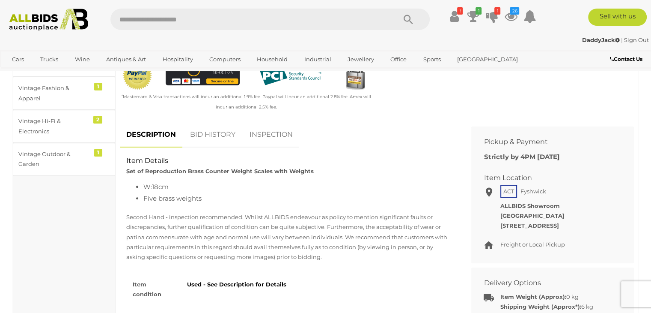
click at [211, 134] on link "BID HISTORY" at bounding box center [213, 134] width 58 height 25
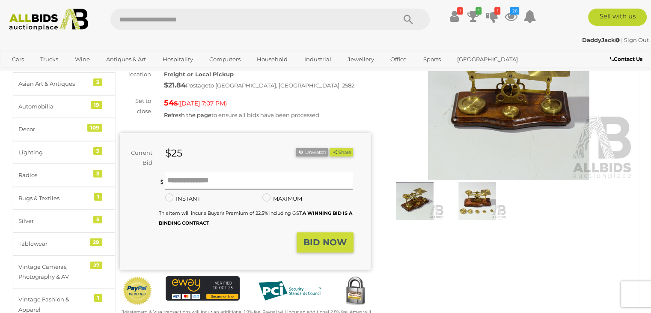
scroll to position [43, 0]
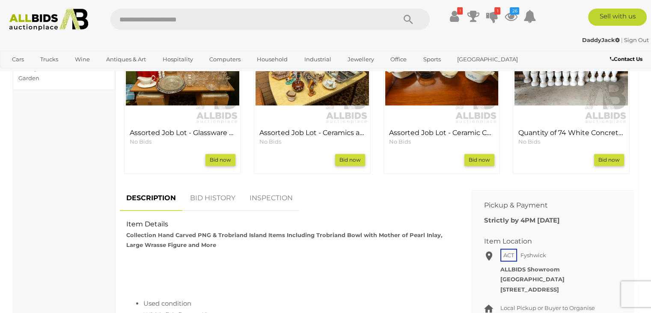
scroll to position [428, 0]
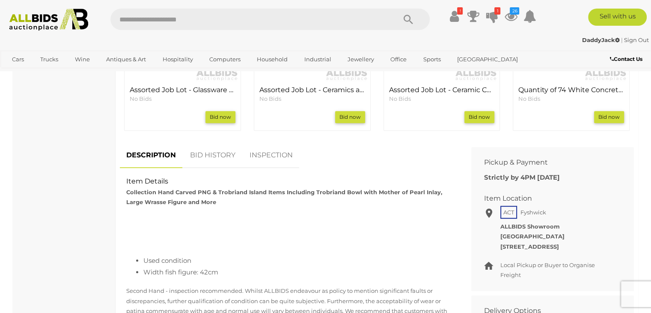
click at [206, 157] on link "BID HISTORY" at bounding box center [213, 155] width 58 height 25
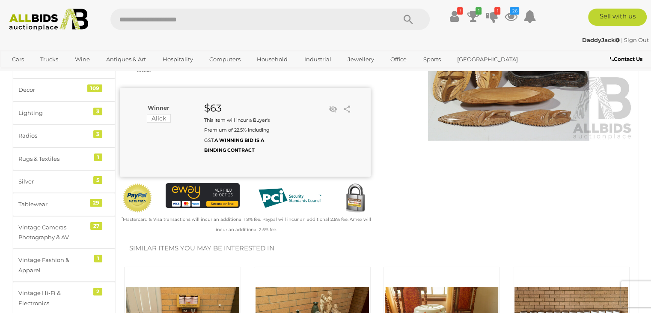
scroll to position [43, 0]
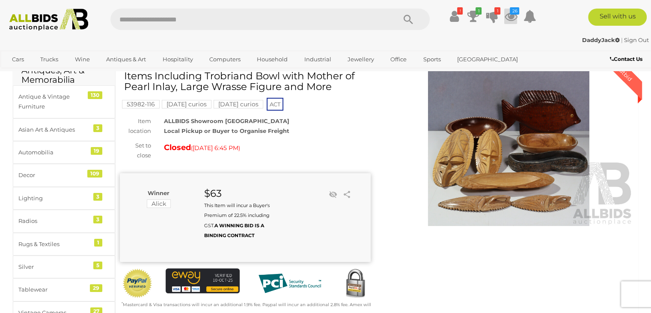
click at [509, 14] on icon at bounding box center [511, 16] width 13 height 15
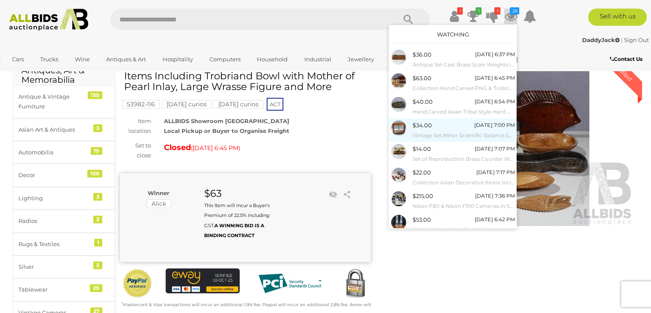
click at [429, 126] on span "$34.00" at bounding box center [422, 125] width 19 height 7
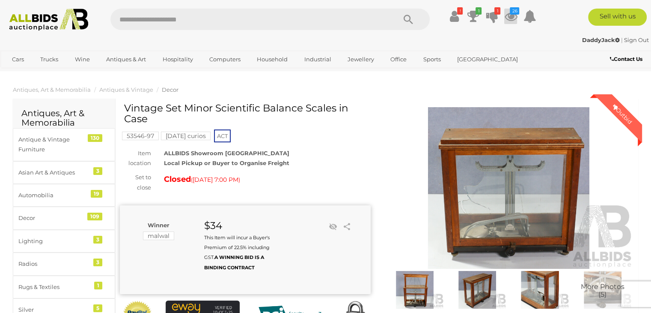
click at [512, 14] on icon "26" at bounding box center [514, 10] width 9 height 7
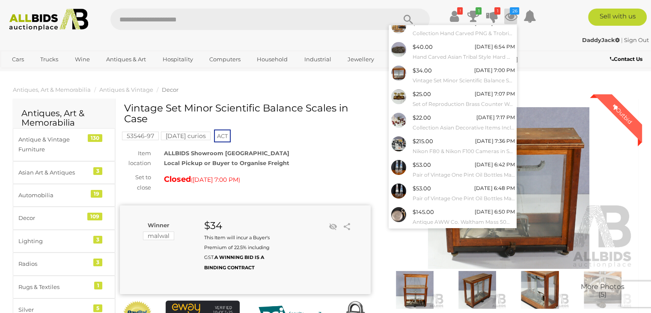
scroll to position [70, 0]
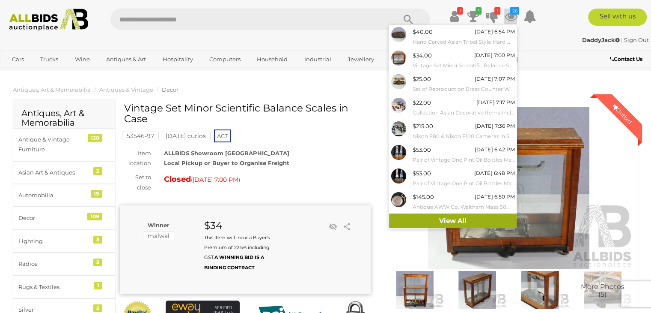
click at [472, 218] on link "View All" at bounding box center [453, 220] width 128 height 15
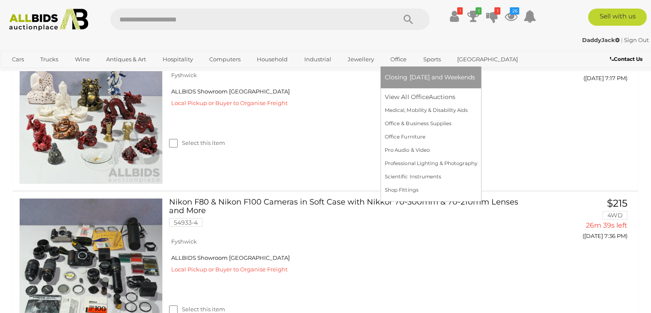
scroll to position [171, 0]
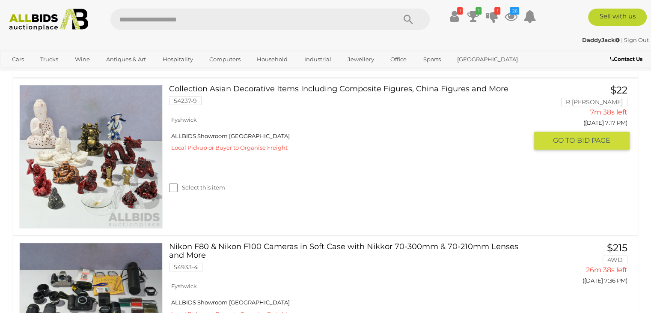
click at [86, 143] on link at bounding box center [90, 156] width 143 height 143
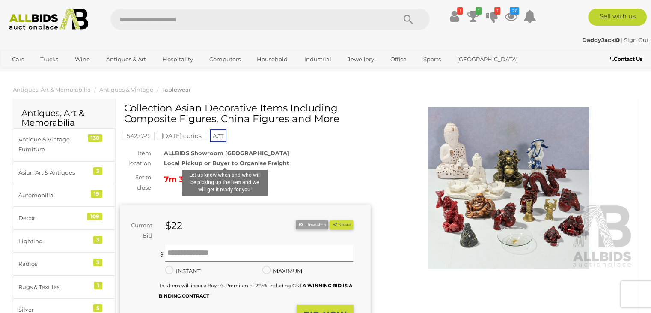
scroll to position [43, 0]
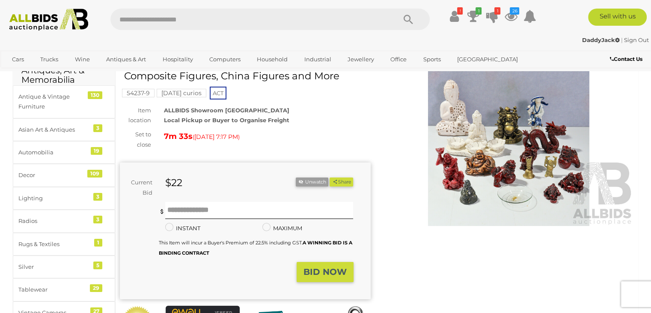
click at [436, 165] on img at bounding box center [509, 144] width 251 height 161
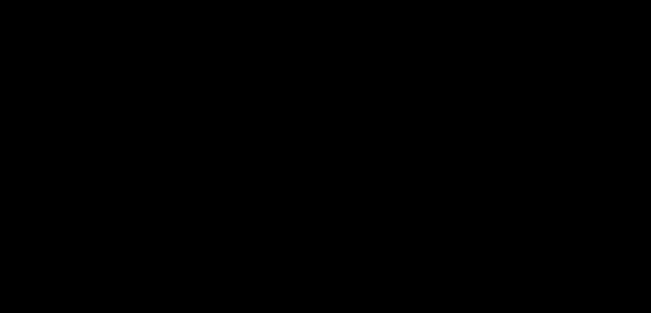
click at [436, 165] on picture at bounding box center [326, 154] width 326 height 134
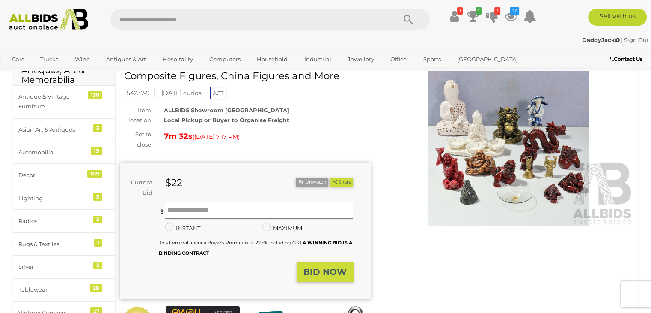
click at [437, 165] on img at bounding box center [509, 144] width 251 height 161
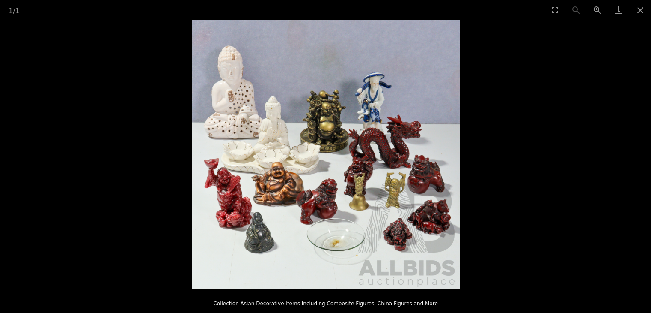
click at [343, 171] on img at bounding box center [326, 154] width 268 height 268
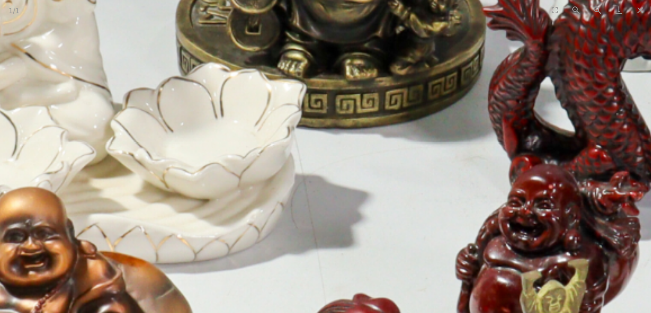
drag, startPoint x: 263, startPoint y: 161, endPoint x: 360, endPoint y: 218, distance: 111.9
click at [360, 218] on img at bounding box center [338, 139] width 1713 height 1713
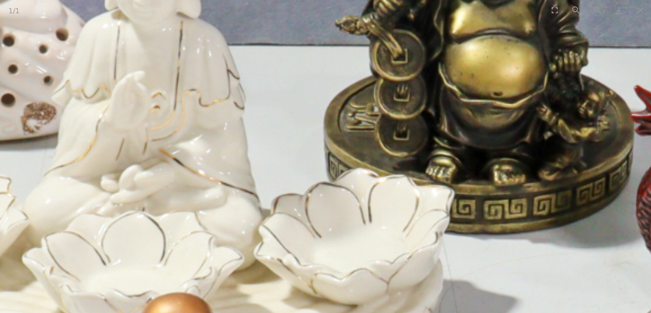
drag, startPoint x: 317, startPoint y: 149, endPoint x: 351, endPoint y: 195, distance: 57.6
click at [370, 218] on img at bounding box center [486, 244] width 1713 height 1713
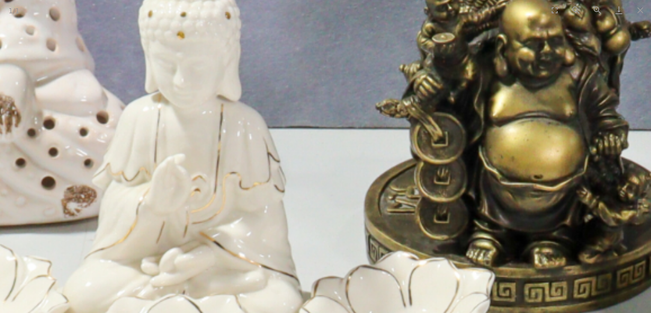
drag, startPoint x: 322, startPoint y: 159, endPoint x: 353, endPoint y: 221, distance: 69.0
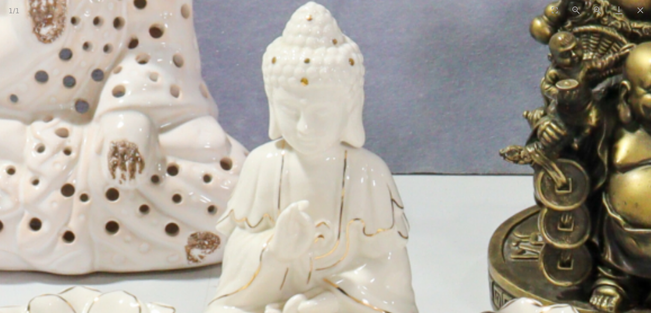
drag, startPoint x: 320, startPoint y: 179, endPoint x: 442, endPoint y: 192, distance: 122.3
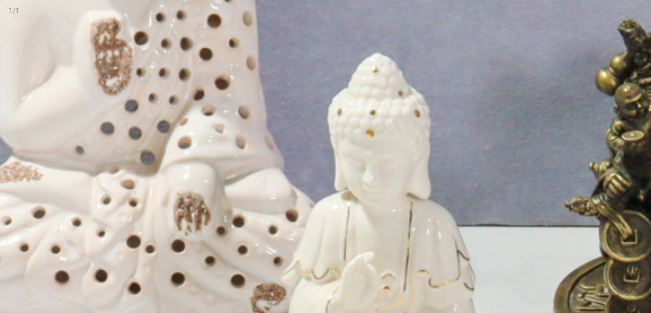
drag, startPoint x: 252, startPoint y: 167, endPoint x: 264, endPoint y: 234, distance: 67.9
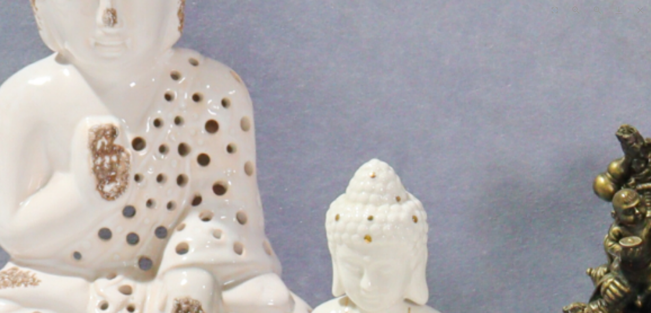
drag, startPoint x: 245, startPoint y: 208, endPoint x: 243, endPoint y: 235, distance: 27.1
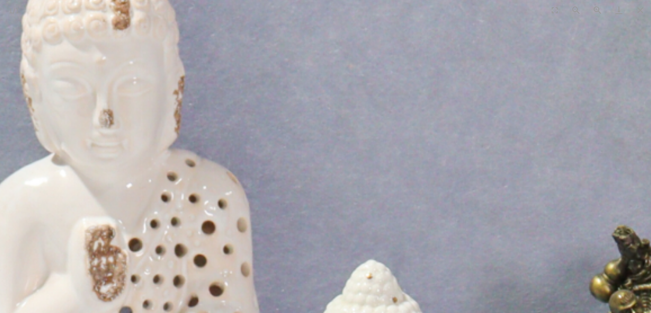
drag, startPoint x: 239, startPoint y: 191, endPoint x: 237, endPoint y: 251, distance: 59.6
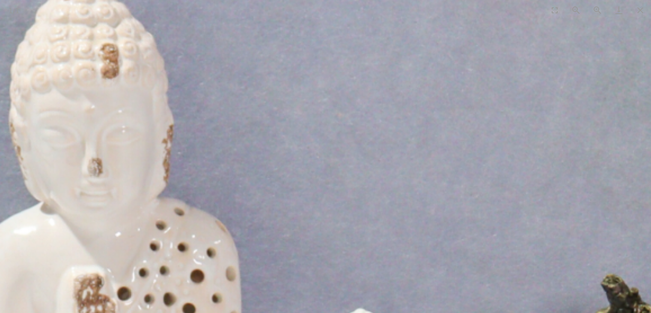
drag, startPoint x: 240, startPoint y: 218, endPoint x: 229, endPoint y: 251, distance: 34.8
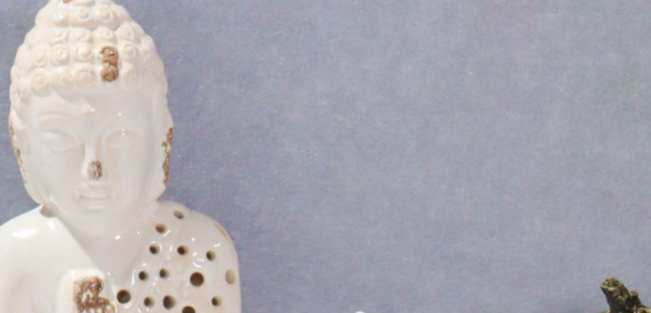
drag, startPoint x: 230, startPoint y: 240, endPoint x: 240, endPoint y: 161, distance: 79.5
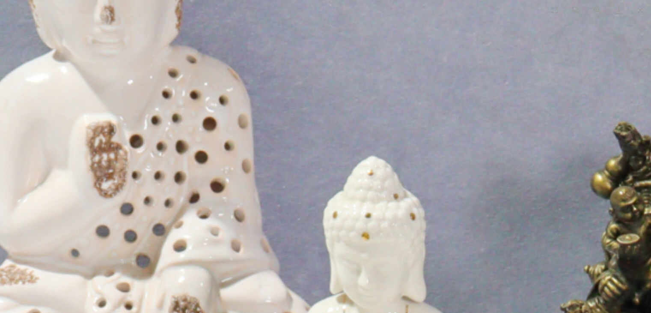
drag, startPoint x: 345, startPoint y: 215, endPoint x: 242, endPoint y: 173, distance: 111.1
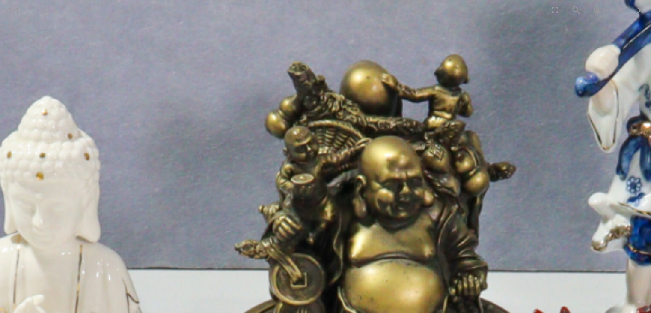
drag, startPoint x: 317, startPoint y: 190, endPoint x: 294, endPoint y: 141, distance: 53.5
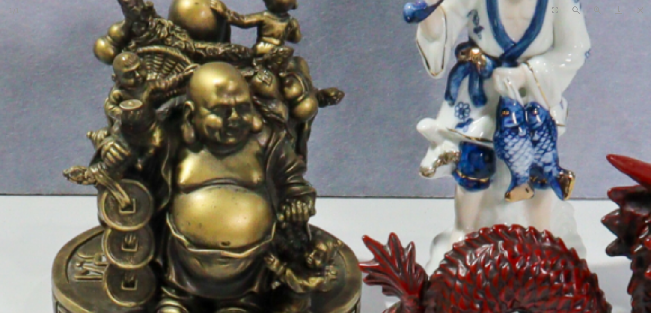
drag, startPoint x: 358, startPoint y: 202, endPoint x: 221, endPoint y: 205, distance: 136.2
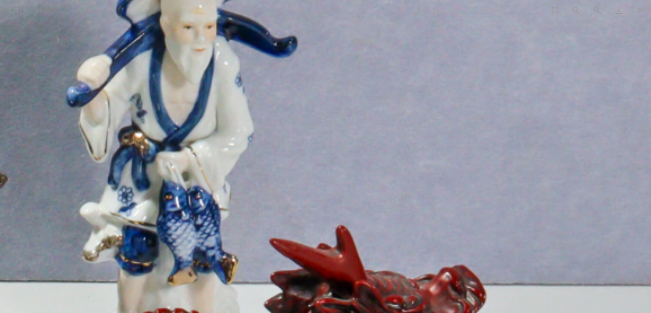
drag, startPoint x: 332, startPoint y: 179, endPoint x: 313, endPoint y: 264, distance: 87.3
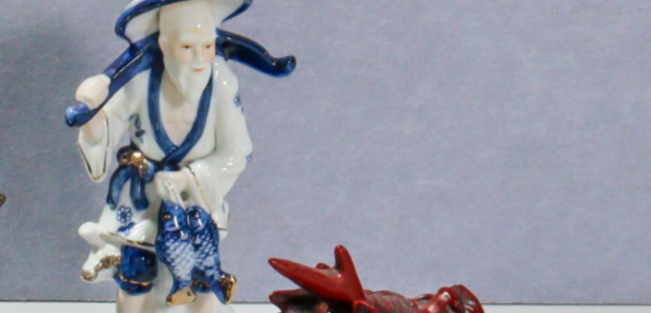
drag, startPoint x: 318, startPoint y: 153, endPoint x: 318, endPoint y: 140, distance: 12.8
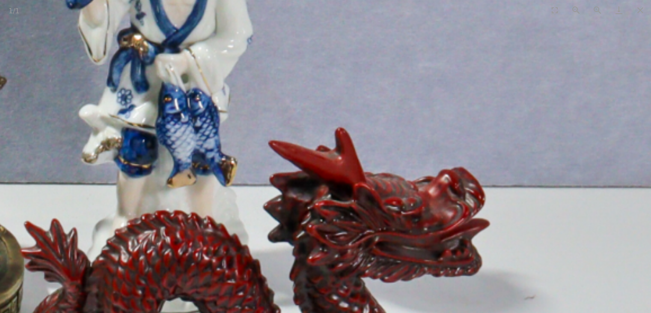
drag, startPoint x: 318, startPoint y: 137, endPoint x: 326, endPoint y: 111, distance: 27.0
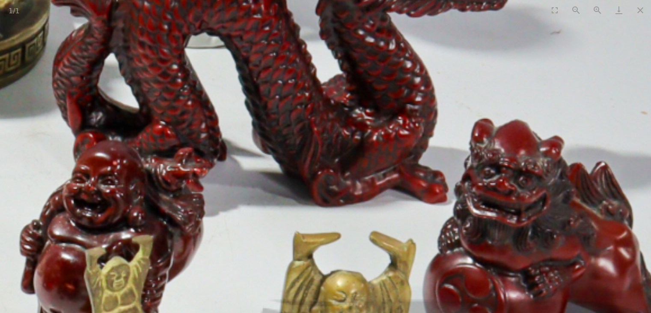
drag, startPoint x: 322, startPoint y: 143, endPoint x: 348, endPoint y: 96, distance: 53.3
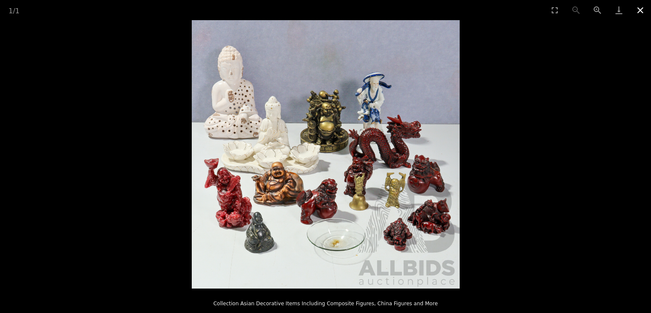
click at [638, 12] on button "Close gallery" at bounding box center [640, 10] width 21 height 20
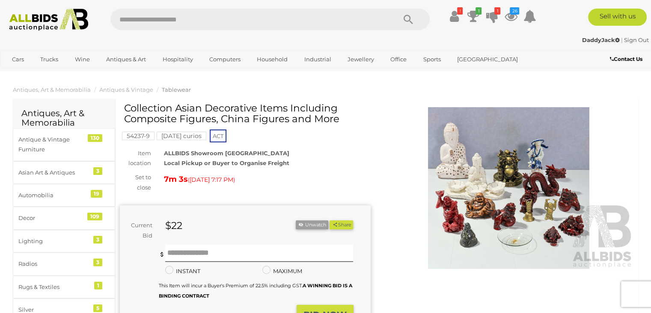
click at [476, 204] on img at bounding box center [509, 187] width 251 height 161
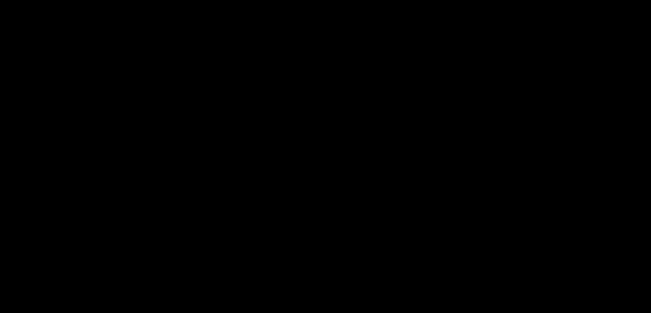
click at [476, 204] on picture at bounding box center [325, 154] width 651 height 268
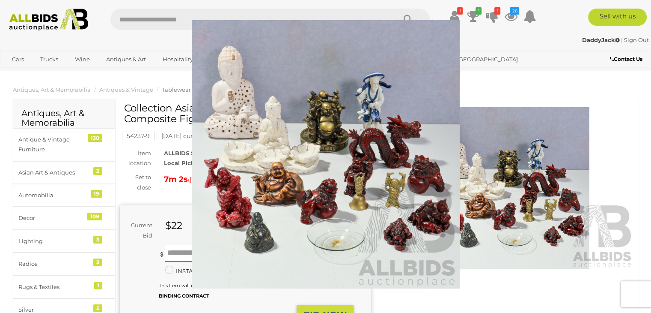
click at [476, 204] on img at bounding box center [509, 187] width 251 height 161
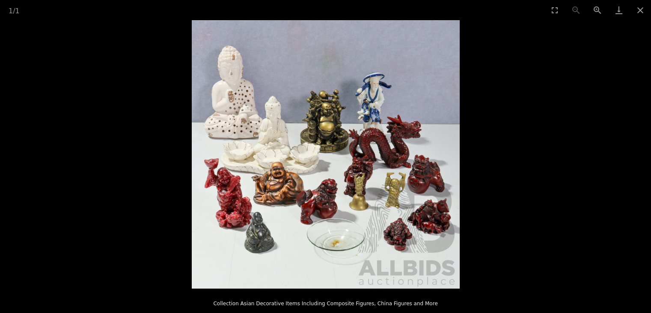
click at [476, 204] on picture at bounding box center [325, 154] width 651 height 268
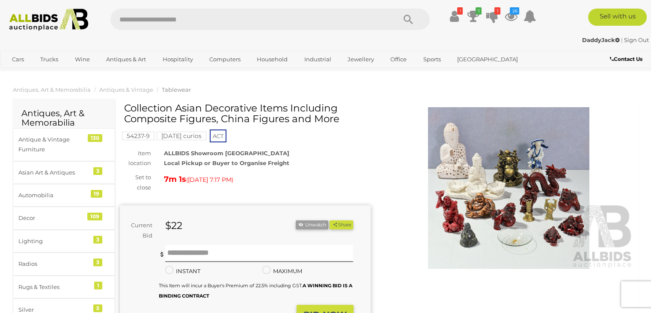
click at [476, 204] on img at bounding box center [509, 187] width 251 height 161
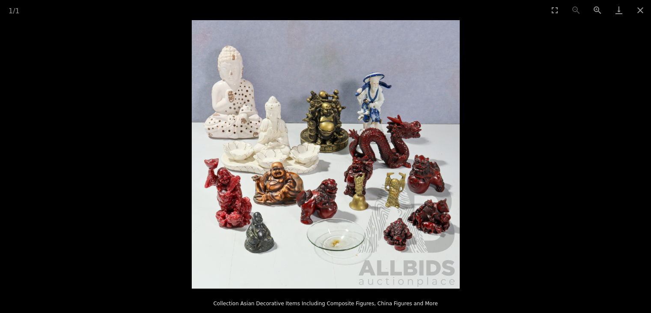
click at [357, 188] on img at bounding box center [326, 154] width 268 height 268
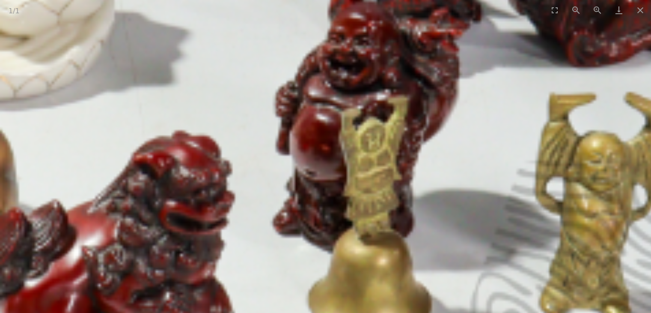
drag, startPoint x: 354, startPoint y: 203, endPoint x: 329, endPoint y: 136, distance: 72.1
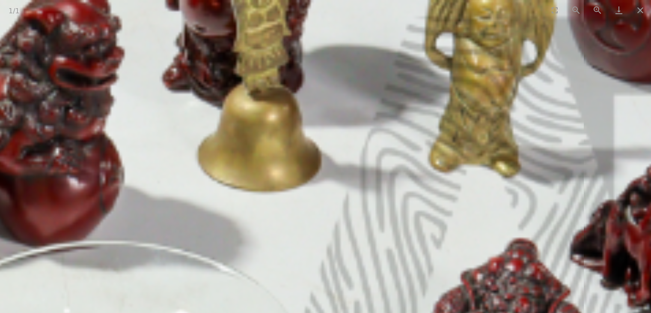
drag, startPoint x: 383, startPoint y: 193, endPoint x: 304, endPoint y: 140, distance: 95.2
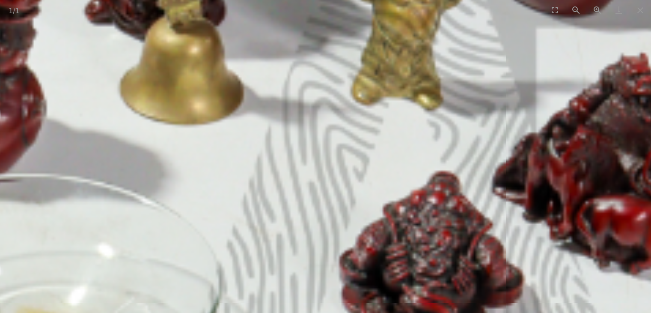
drag, startPoint x: 380, startPoint y: 185, endPoint x: 327, endPoint y: 132, distance: 75.7
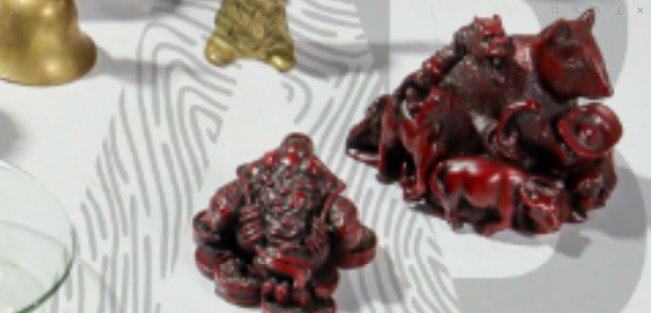
drag, startPoint x: 338, startPoint y: 178, endPoint x: 230, endPoint y: 178, distance: 107.9
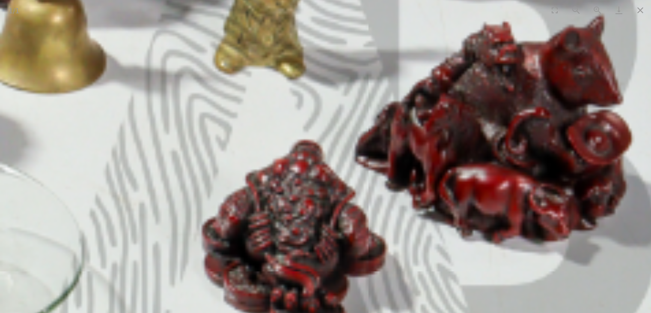
drag, startPoint x: 309, startPoint y: 182, endPoint x: 366, endPoint y: 193, distance: 58.3
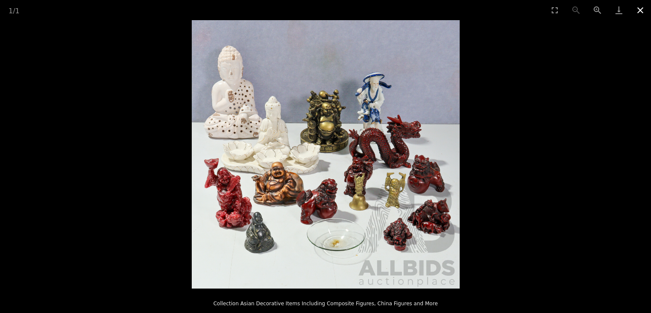
click at [642, 9] on button "Close gallery" at bounding box center [640, 10] width 21 height 20
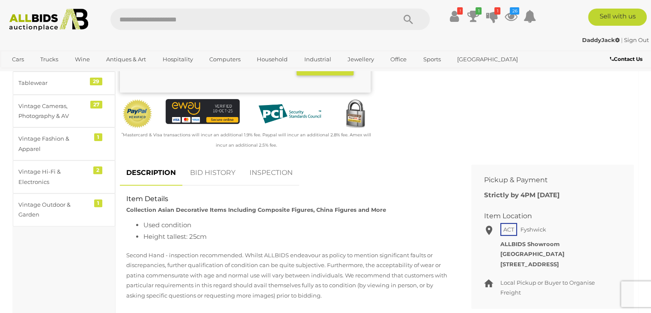
scroll to position [257, 0]
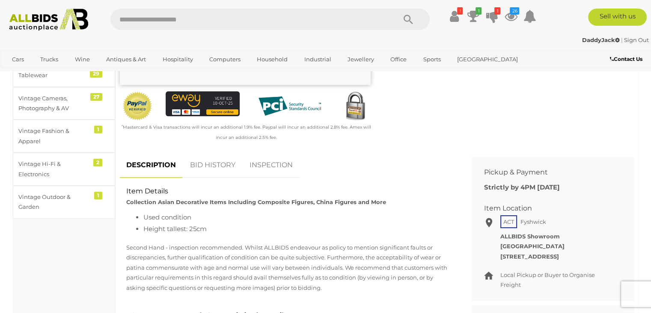
click at [211, 167] on link "BID HISTORY" at bounding box center [213, 164] width 58 height 25
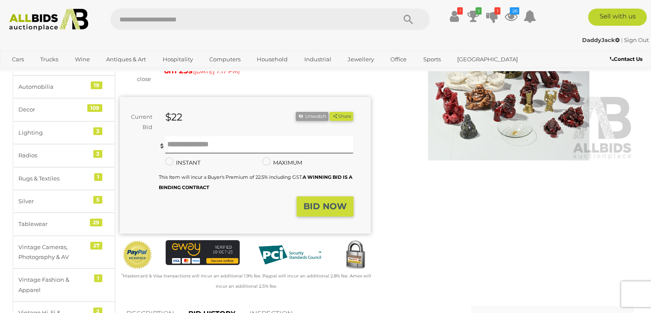
scroll to position [86, 0]
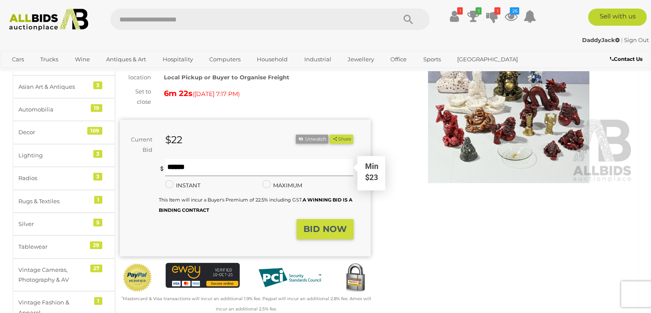
click at [182, 168] on input "text" at bounding box center [259, 167] width 188 height 17
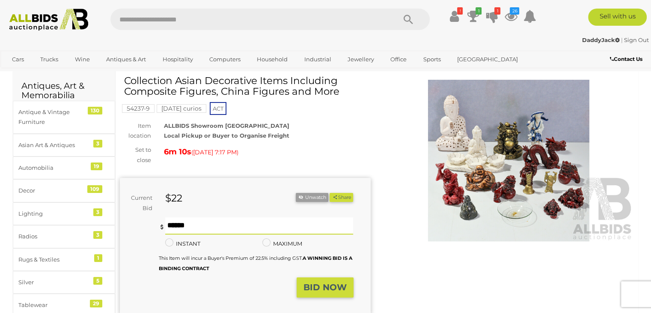
scroll to position [43, 0]
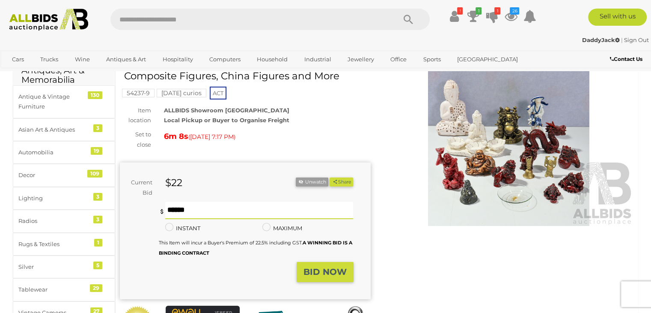
type input "**"
click at [312, 272] on strong "BID NOW" at bounding box center [325, 271] width 43 height 10
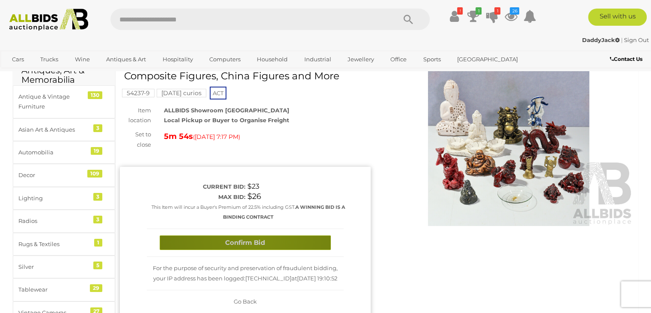
click at [262, 239] on button "Confirm Bid" at bounding box center [245, 242] width 171 height 15
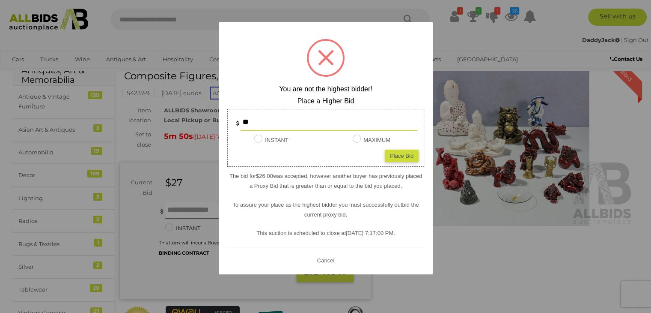
click at [321, 261] on button "Cancel" at bounding box center [325, 260] width 22 height 11
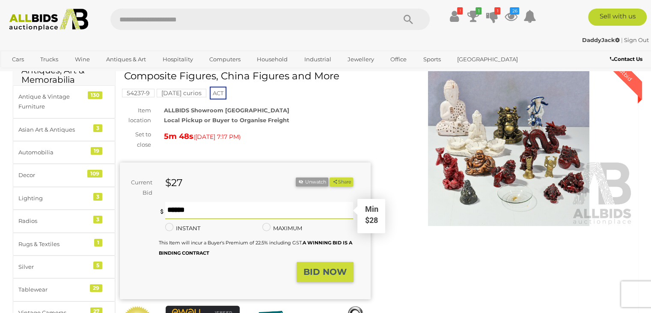
click at [186, 207] on input "text" at bounding box center [259, 210] width 188 height 17
type input "**"
click at [319, 268] on strong "BID NOW" at bounding box center [325, 271] width 43 height 10
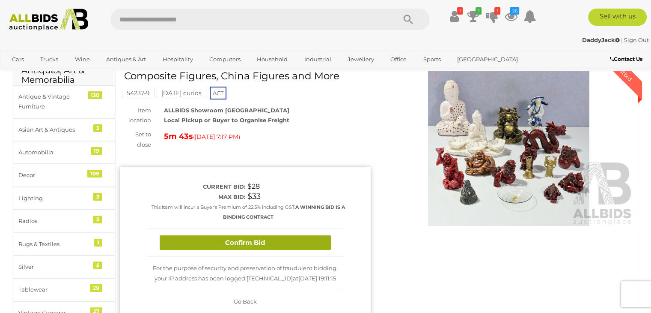
click at [264, 239] on button "Confirm Bid" at bounding box center [245, 242] width 171 height 15
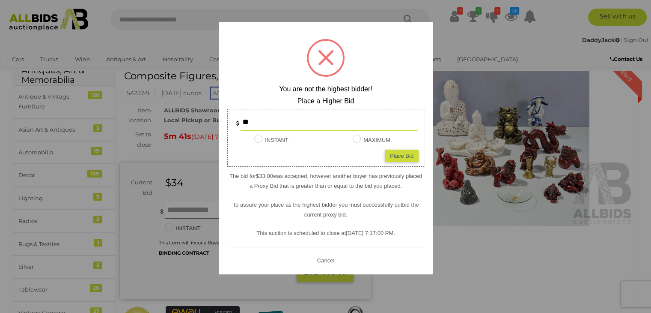
click at [403, 155] on div "Place Bid" at bounding box center [402, 155] width 34 height 12
type input "**"
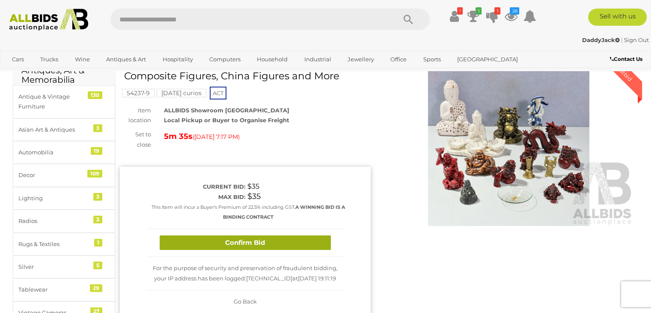
click at [221, 238] on button "Confirm Bid" at bounding box center [245, 242] width 171 height 15
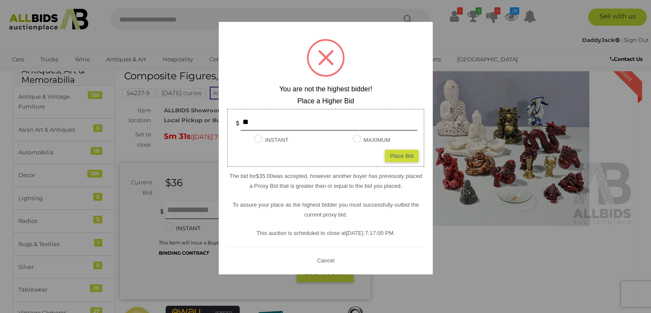
click at [316, 261] on button "Cancel" at bounding box center [325, 260] width 22 height 11
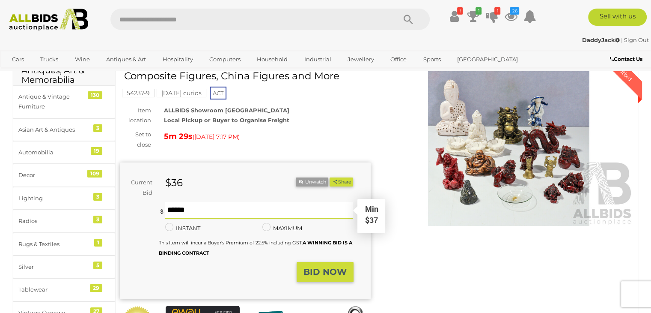
click at [173, 212] on input "text" at bounding box center [259, 210] width 188 height 17
type input "**"
click at [310, 269] on strong "BID NOW" at bounding box center [325, 271] width 43 height 10
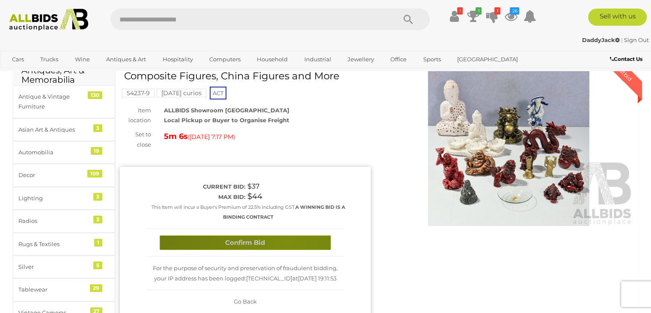
click at [287, 244] on button "Confirm Bid" at bounding box center [245, 242] width 171 height 15
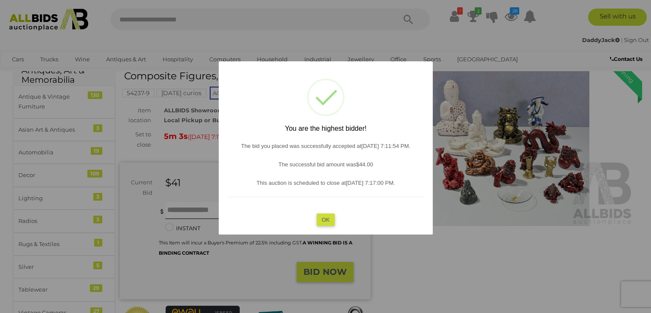
click at [329, 214] on button "OK" at bounding box center [326, 219] width 18 height 12
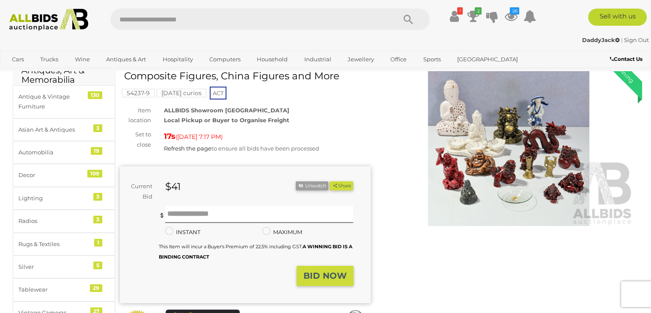
click at [511, 182] on img at bounding box center [509, 144] width 251 height 161
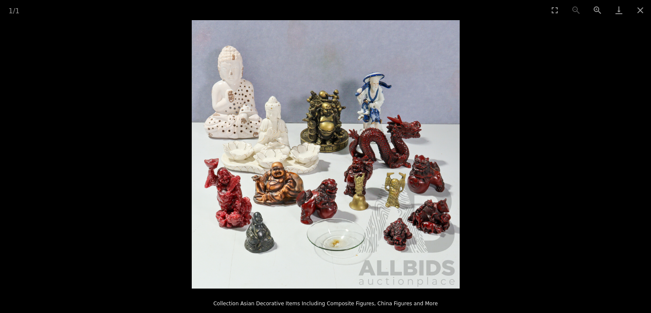
click at [338, 182] on img at bounding box center [326, 154] width 268 height 268
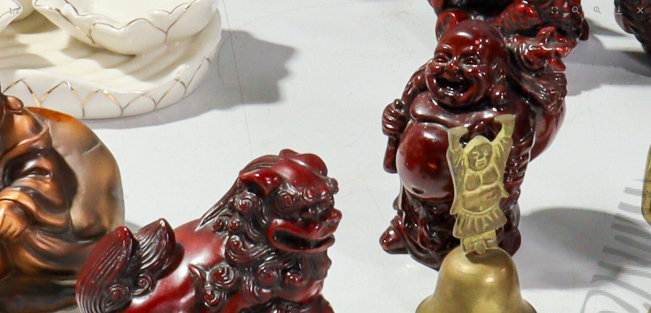
drag, startPoint x: 339, startPoint y: 176, endPoint x: 353, endPoint y: 38, distance: 138.6
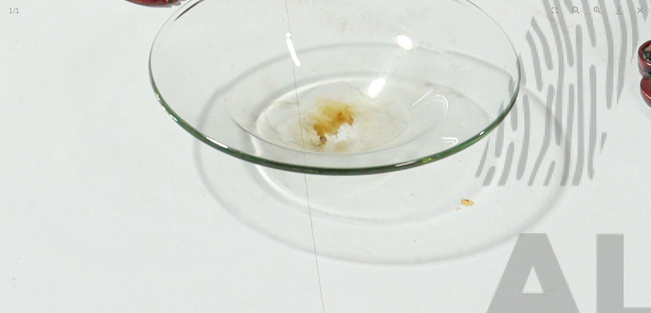
drag, startPoint x: 335, startPoint y: 175, endPoint x: 326, endPoint y: 201, distance: 27.2
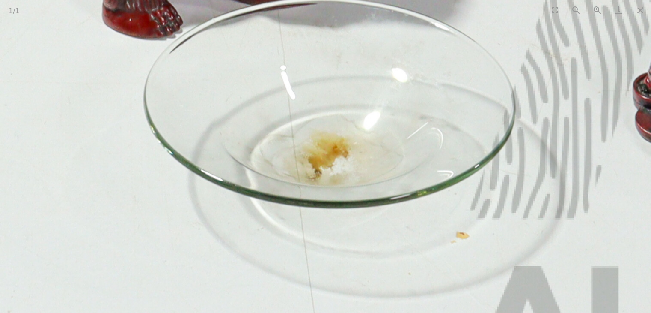
drag, startPoint x: 337, startPoint y: 178, endPoint x: 332, endPoint y: 203, distance: 24.8
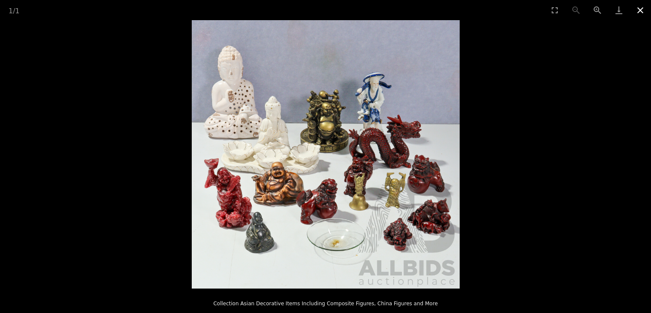
click at [637, 8] on button "Close gallery" at bounding box center [640, 10] width 21 height 20
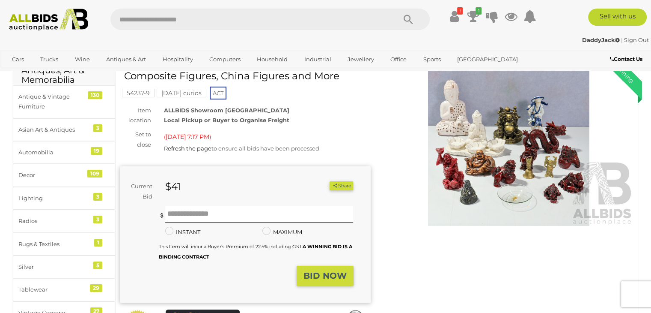
scroll to position [43, 0]
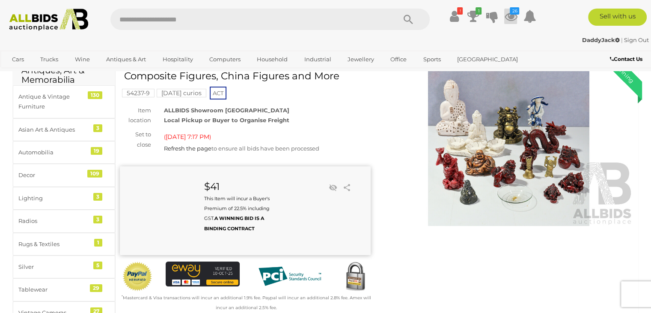
click at [512, 11] on icon "26" at bounding box center [514, 10] width 9 height 7
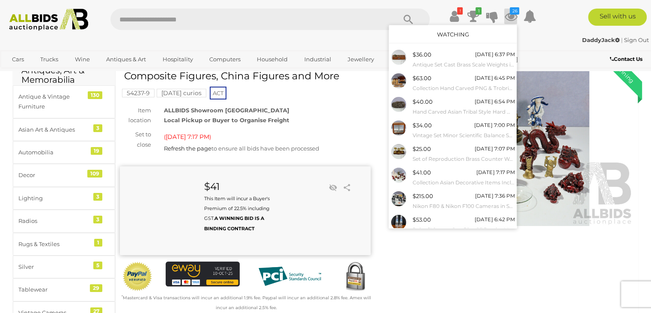
scroll to position [70, 0]
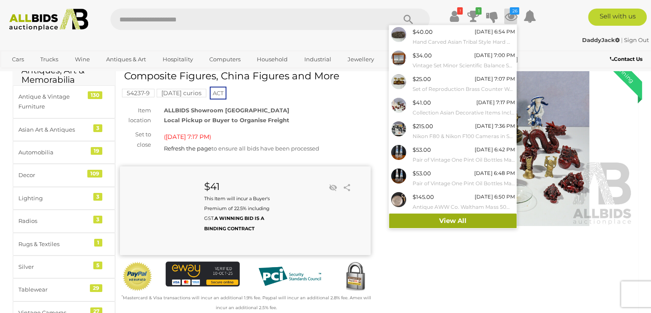
click at [496, 221] on link "View All" at bounding box center [453, 220] width 128 height 15
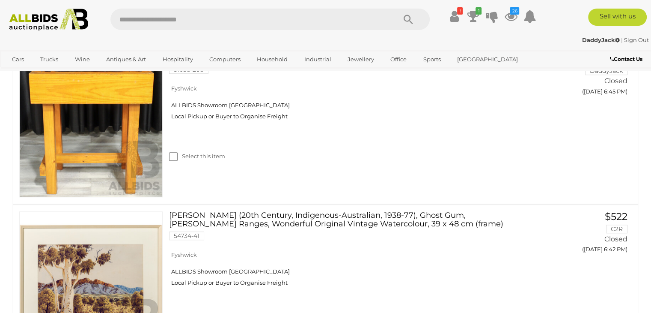
scroll to position [3983, 0]
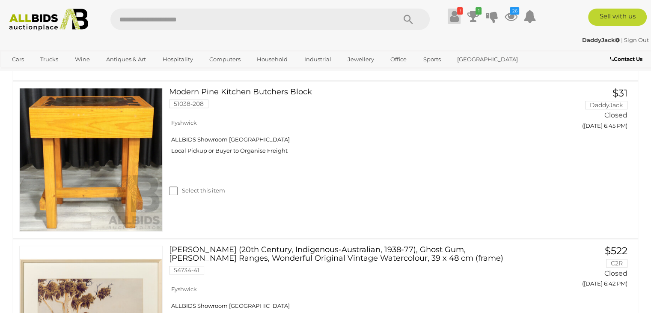
click at [451, 12] on icon at bounding box center [454, 16] width 9 height 15
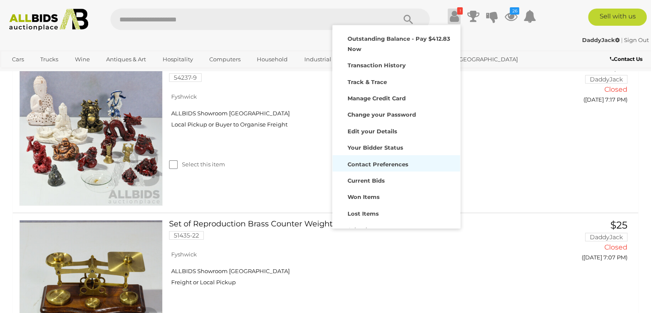
scroll to position [2913, 0]
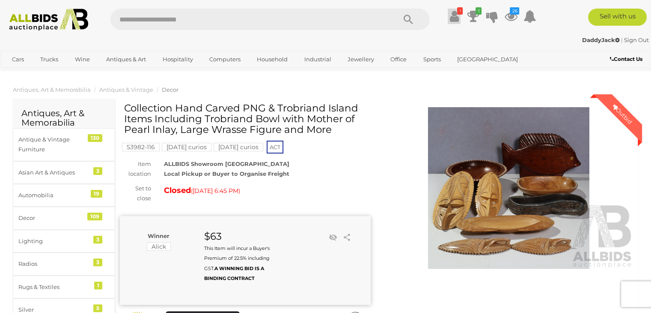
click at [454, 11] on icon at bounding box center [454, 16] width 9 height 15
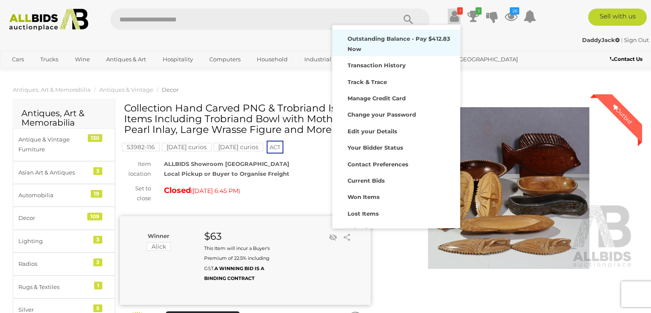
click at [391, 38] on strong "Outstanding Balance - Pay $412.83 Now" at bounding box center [399, 43] width 102 height 17
